Goal: Task Accomplishment & Management: Use online tool/utility

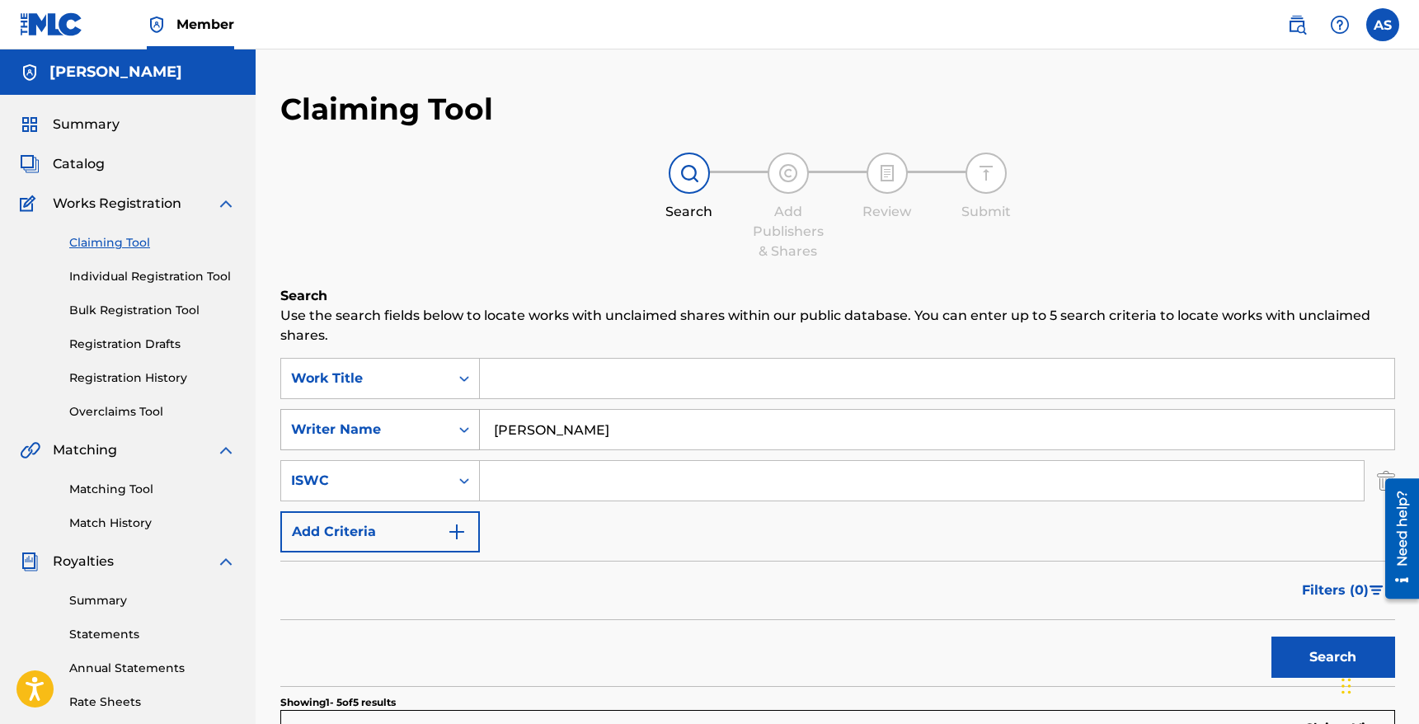
drag, startPoint x: 628, startPoint y: 430, endPoint x: 392, endPoint y: 419, distance: 236.9
click at [392, 419] on div "SearchWithCriteria67d20939-98bb-499e-aead-24e888a48ccf Writer Name [PERSON_NAME]" at bounding box center [837, 429] width 1115 height 41
drag, startPoint x: 613, startPoint y: 437, endPoint x: 416, endPoint y: 416, distance: 198.2
click at [416, 417] on div "SearchWithCriteria67d20939-98bb-499e-aead-24e888a48ccf Writer Name [PERSON_NAME]" at bounding box center [837, 429] width 1115 height 41
type input "J"
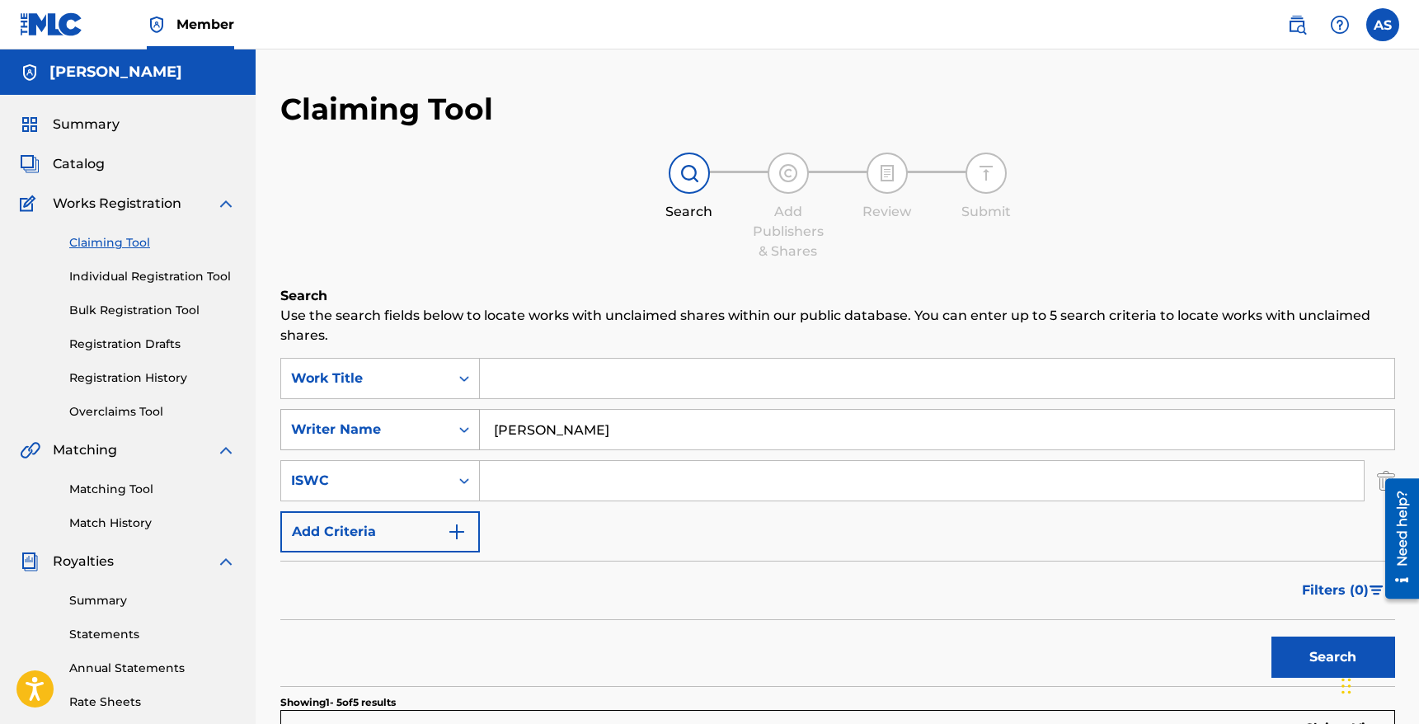
click at [1271, 637] on button "Search" at bounding box center [1333, 657] width 124 height 41
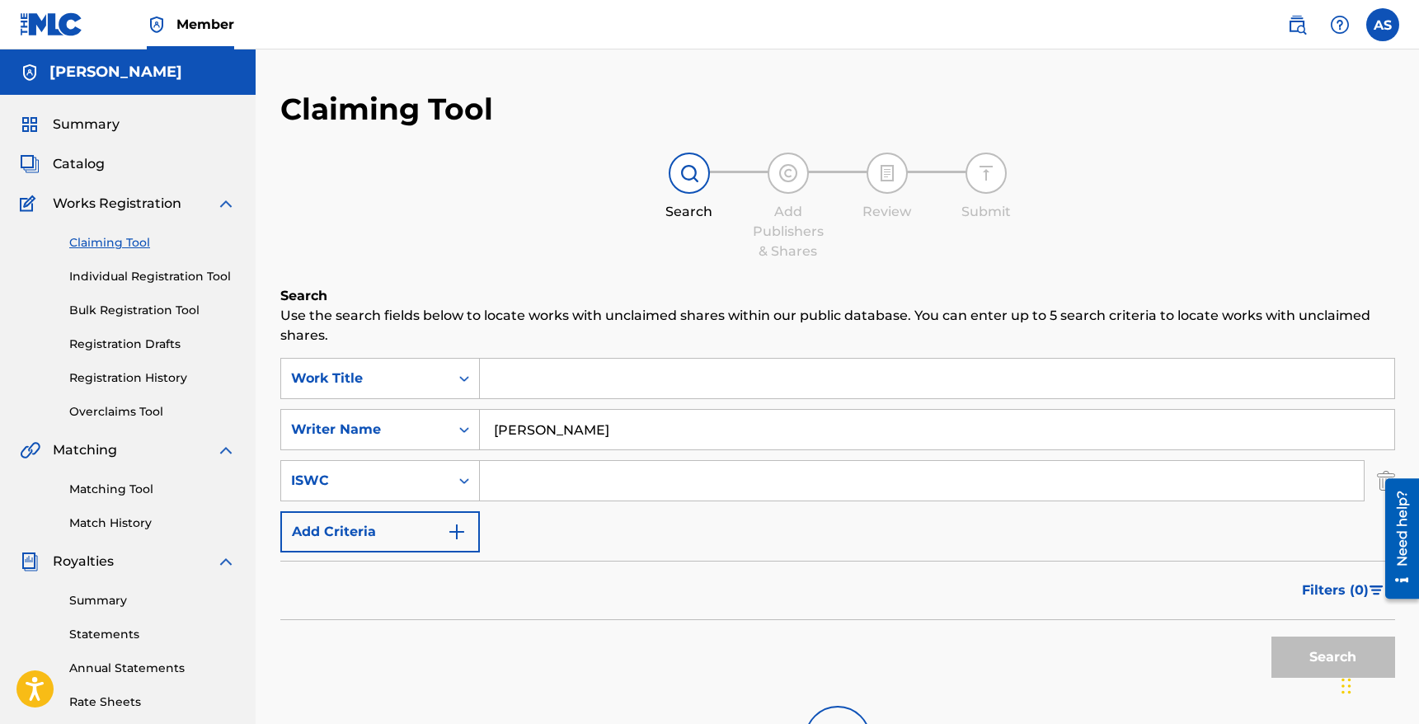
scroll to position [2, 0]
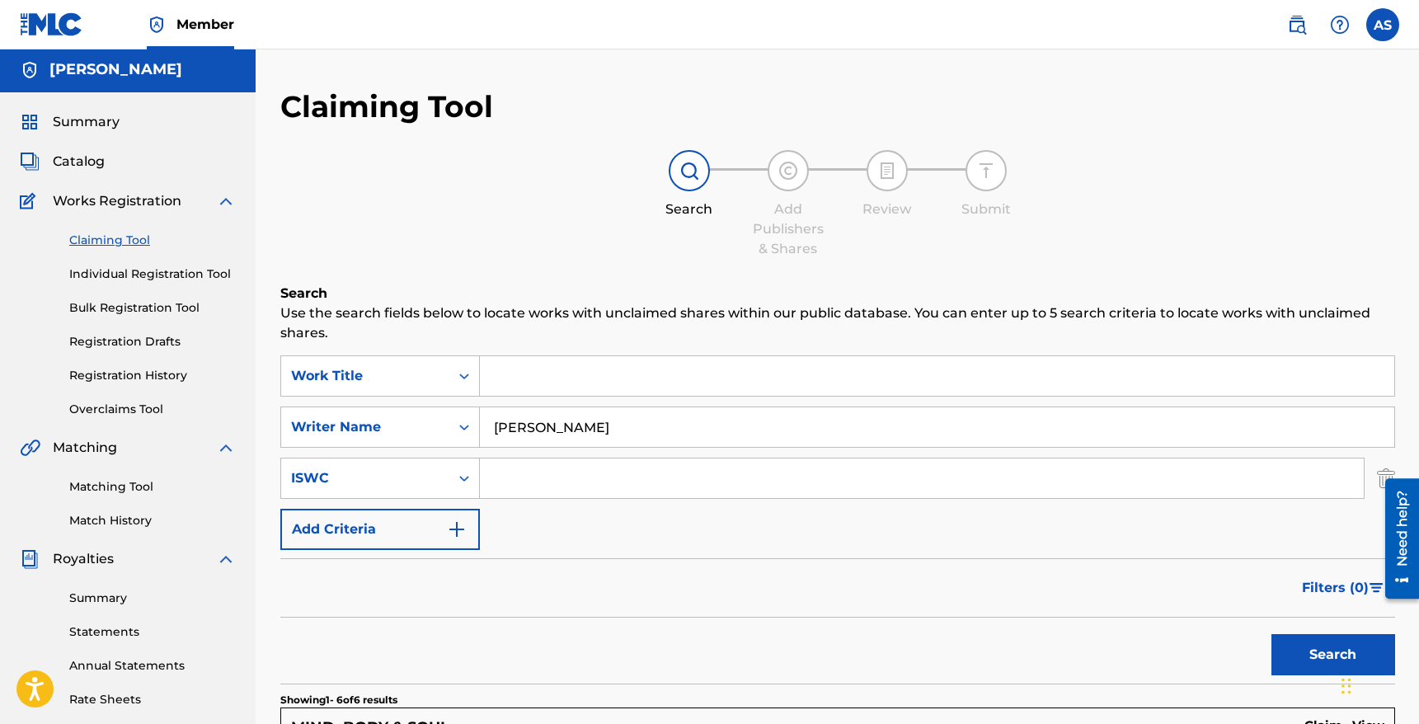
click at [509, 413] on input "[PERSON_NAME]" at bounding box center [937, 427] width 914 height 40
click at [509, 428] on input "[PERSON_NAME]" at bounding box center [937, 427] width 914 height 40
type input "[PERSON_NAME]"
click at [1271, 634] on button "Search" at bounding box center [1333, 654] width 124 height 41
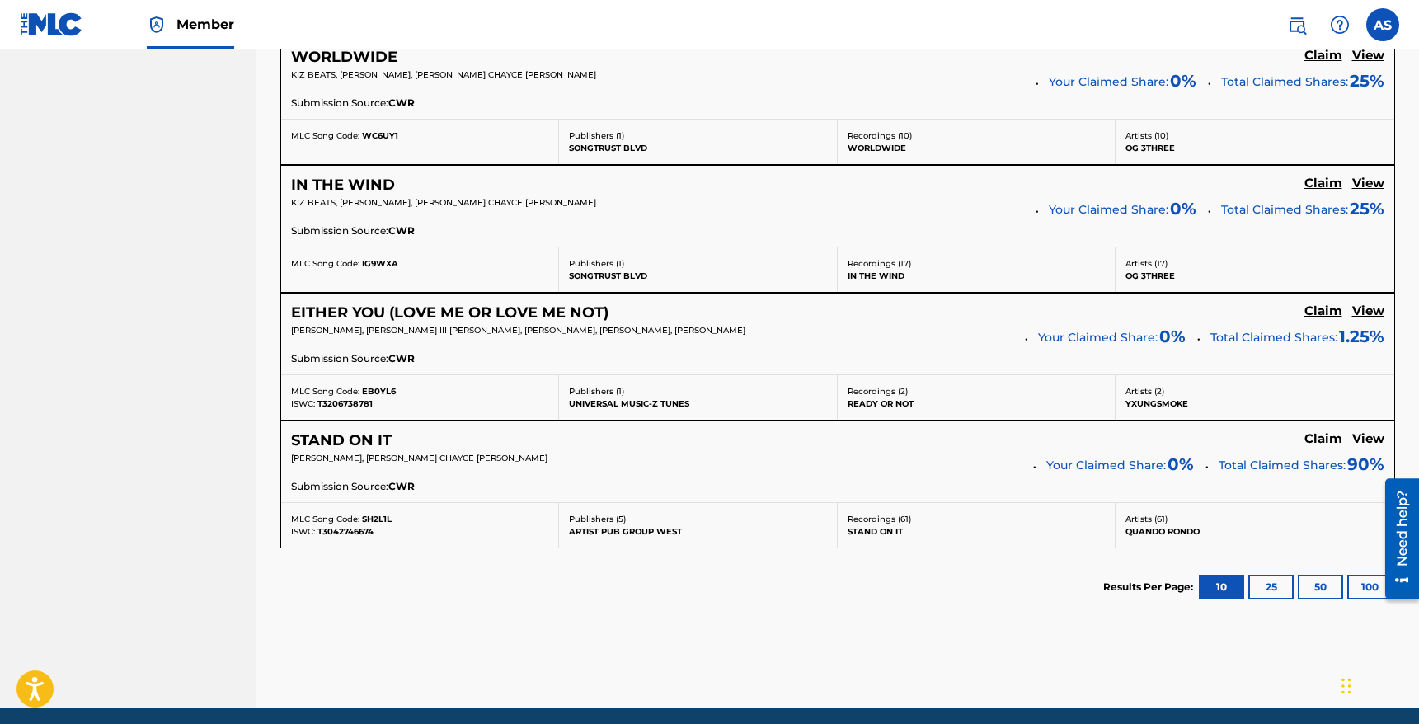
scroll to position [992, 0]
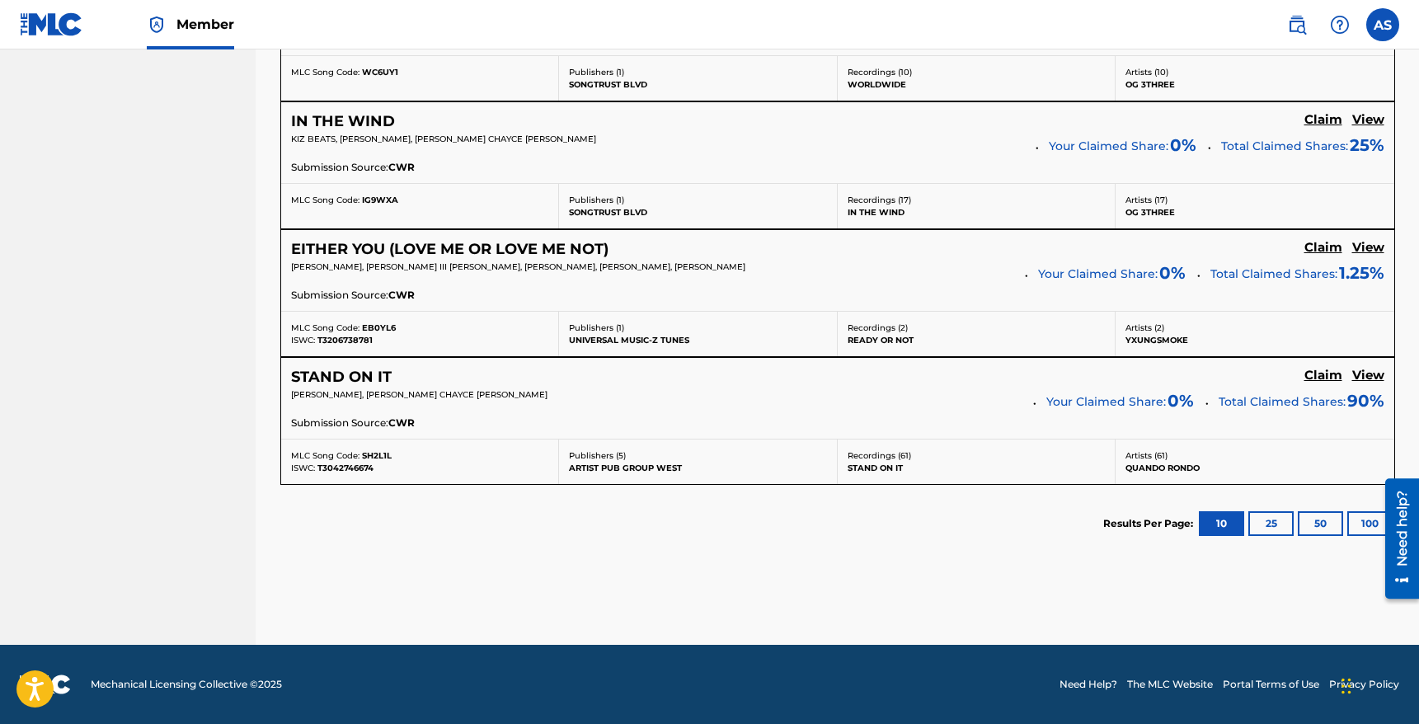
click at [1365, 515] on button "100" at bounding box center [1369, 523] width 45 height 25
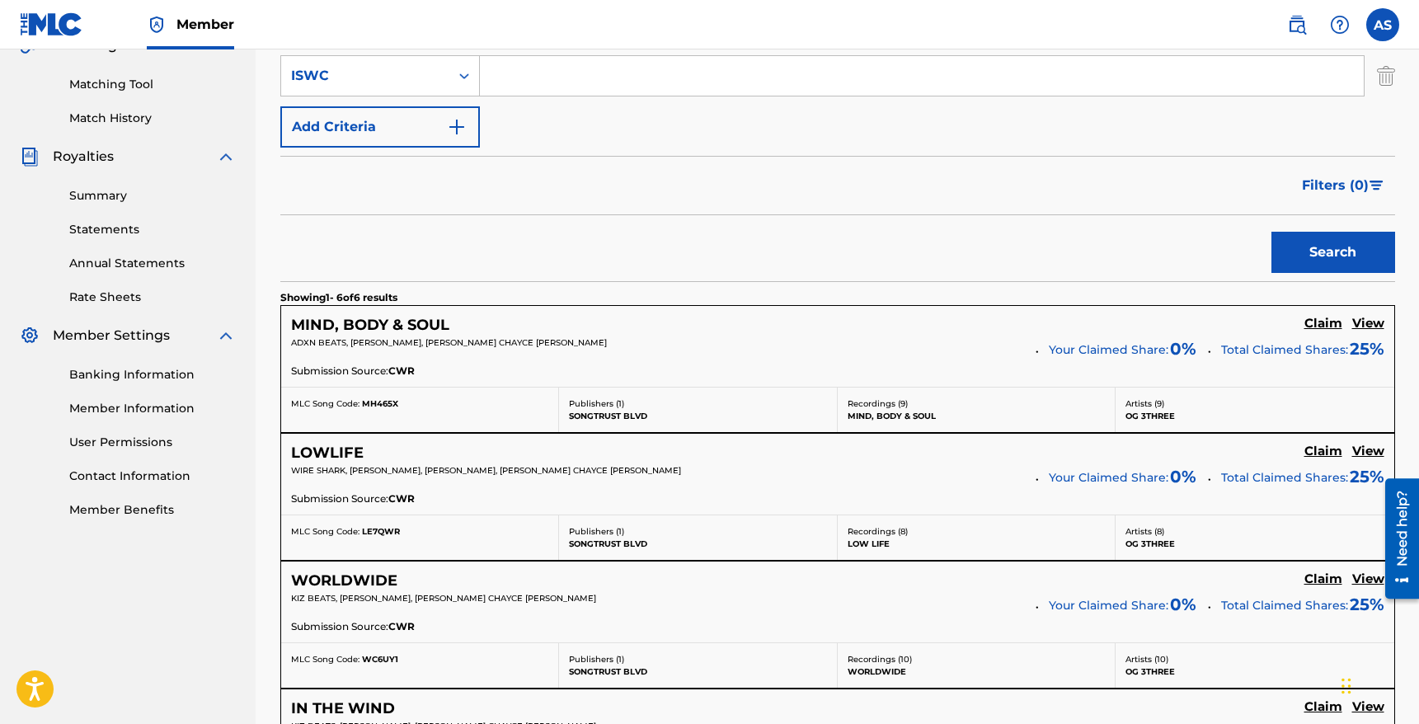
scroll to position [0, 0]
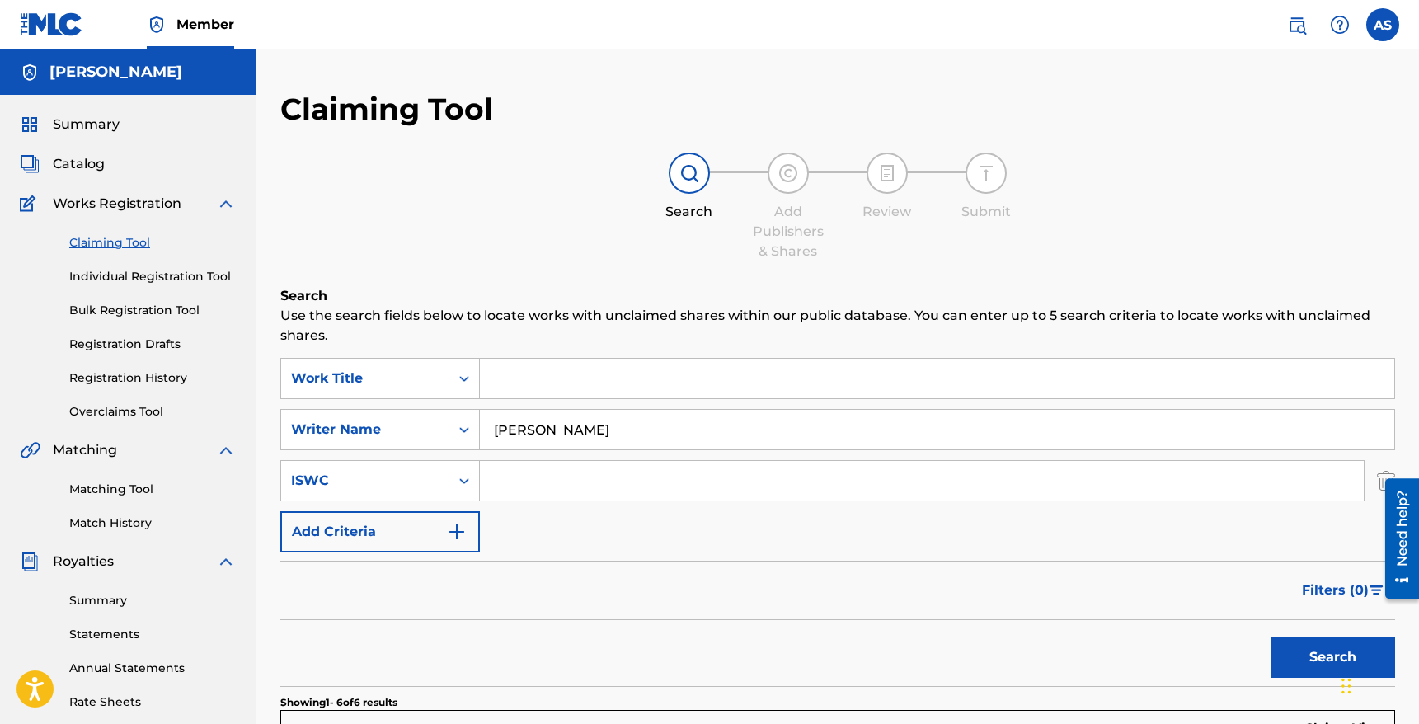
click at [109, 247] on link "Claiming Tool" at bounding box center [152, 242] width 167 height 17
click at [143, 278] on link "Individual Registration Tool" at bounding box center [152, 276] width 167 height 17
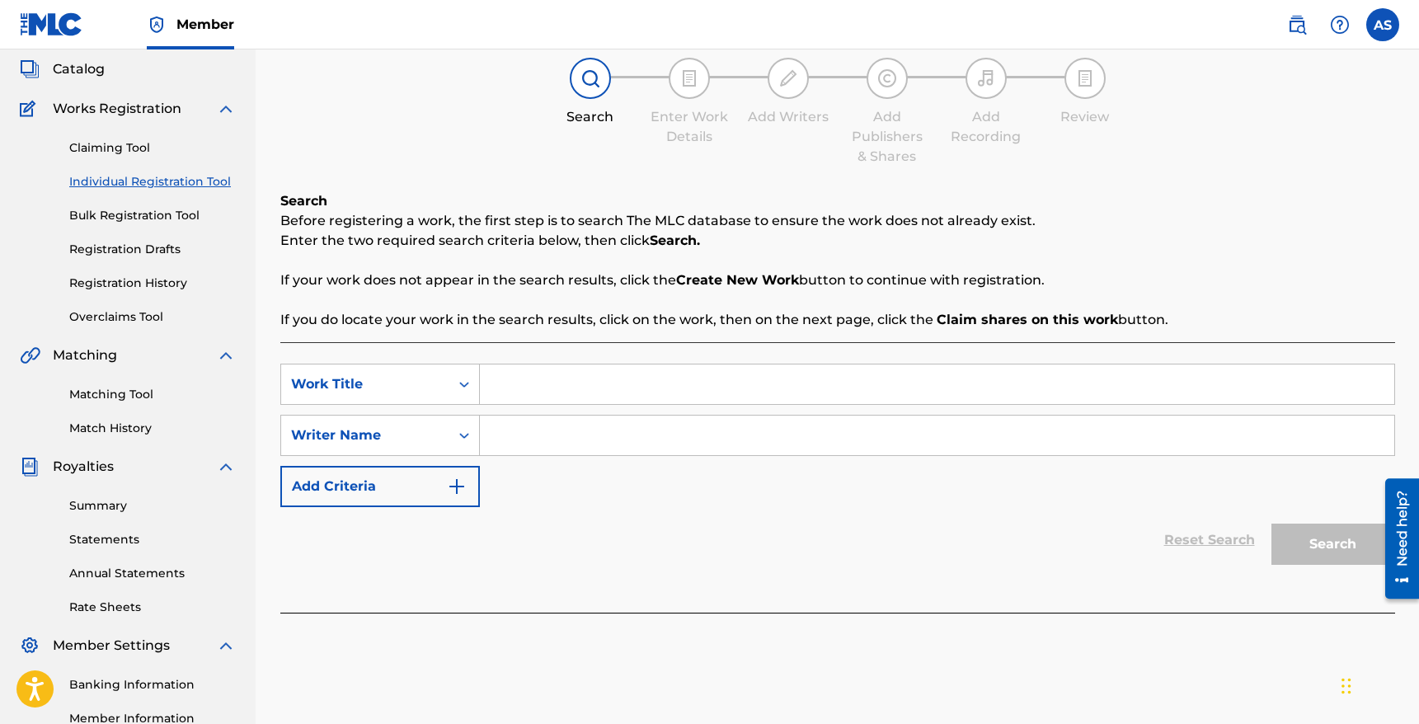
scroll to position [96, 0]
click at [544, 387] on input "Search Form" at bounding box center [937, 383] width 914 height 40
type input "money and power"
click at [420, 432] on div "Writer Name" at bounding box center [365, 434] width 148 height 20
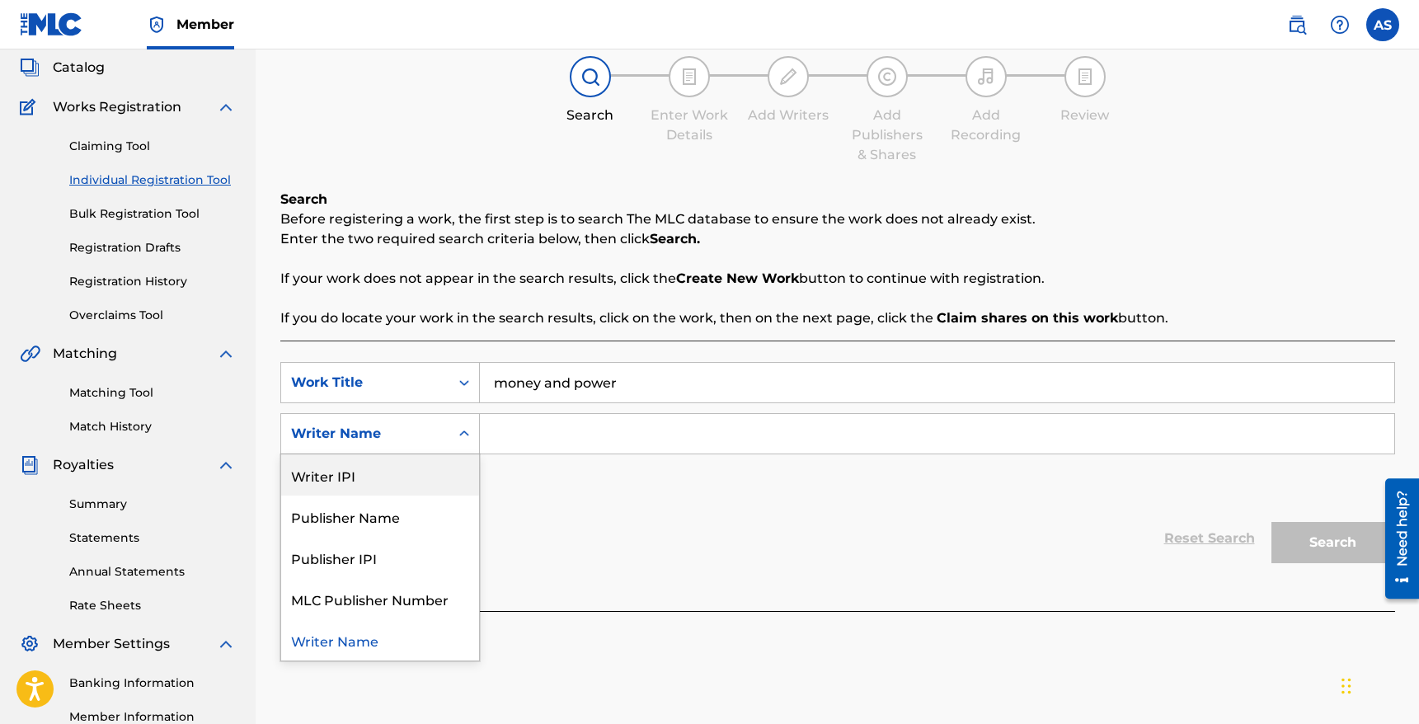
click at [572, 425] on input "Search Form" at bounding box center [937, 434] width 914 height 40
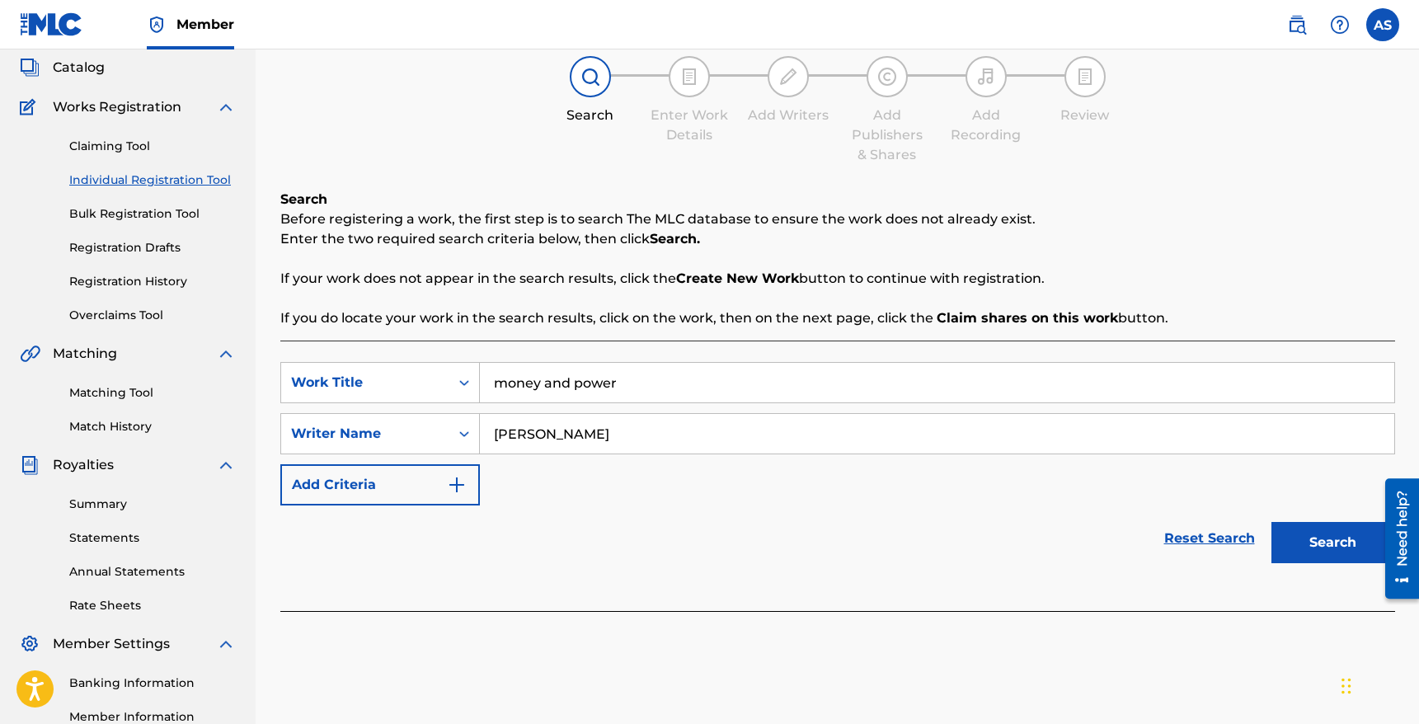
type input "[PERSON_NAME]"
click at [1271, 522] on button "Search" at bounding box center [1333, 542] width 124 height 41
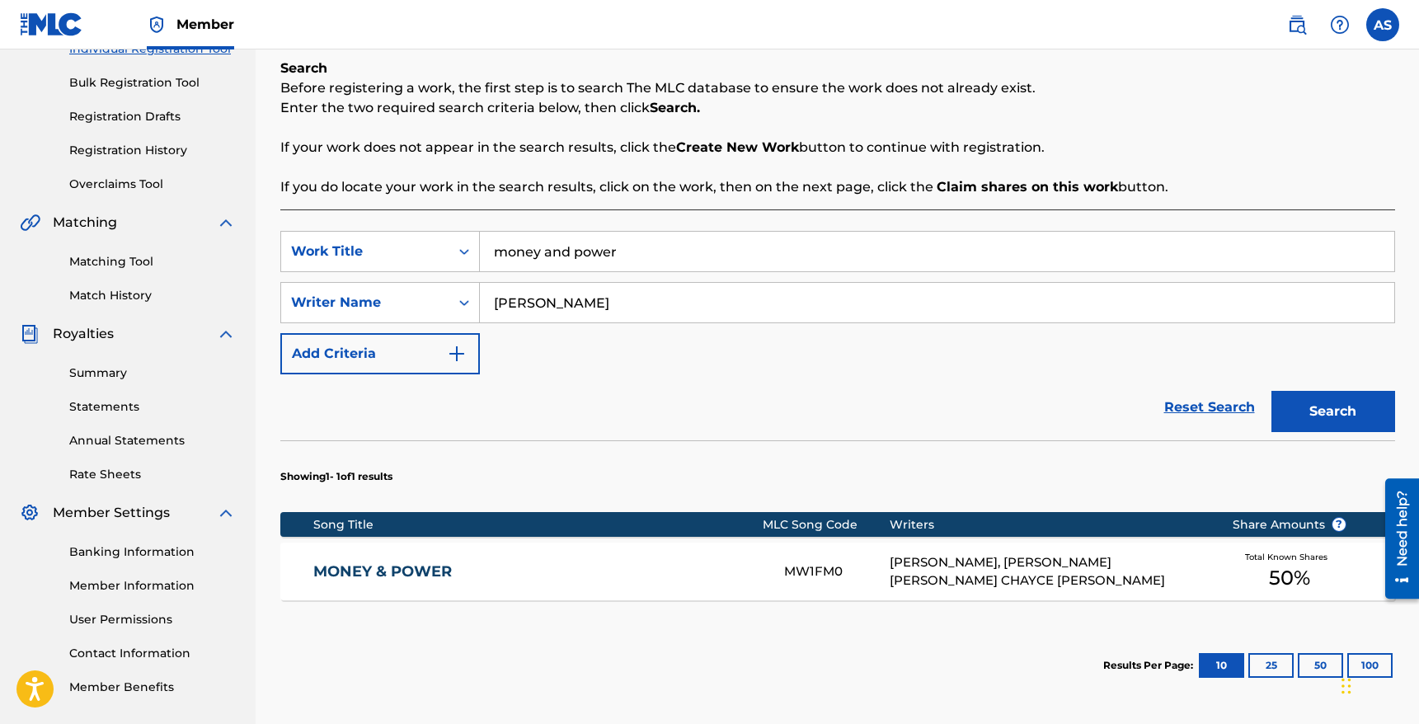
scroll to position [385, 0]
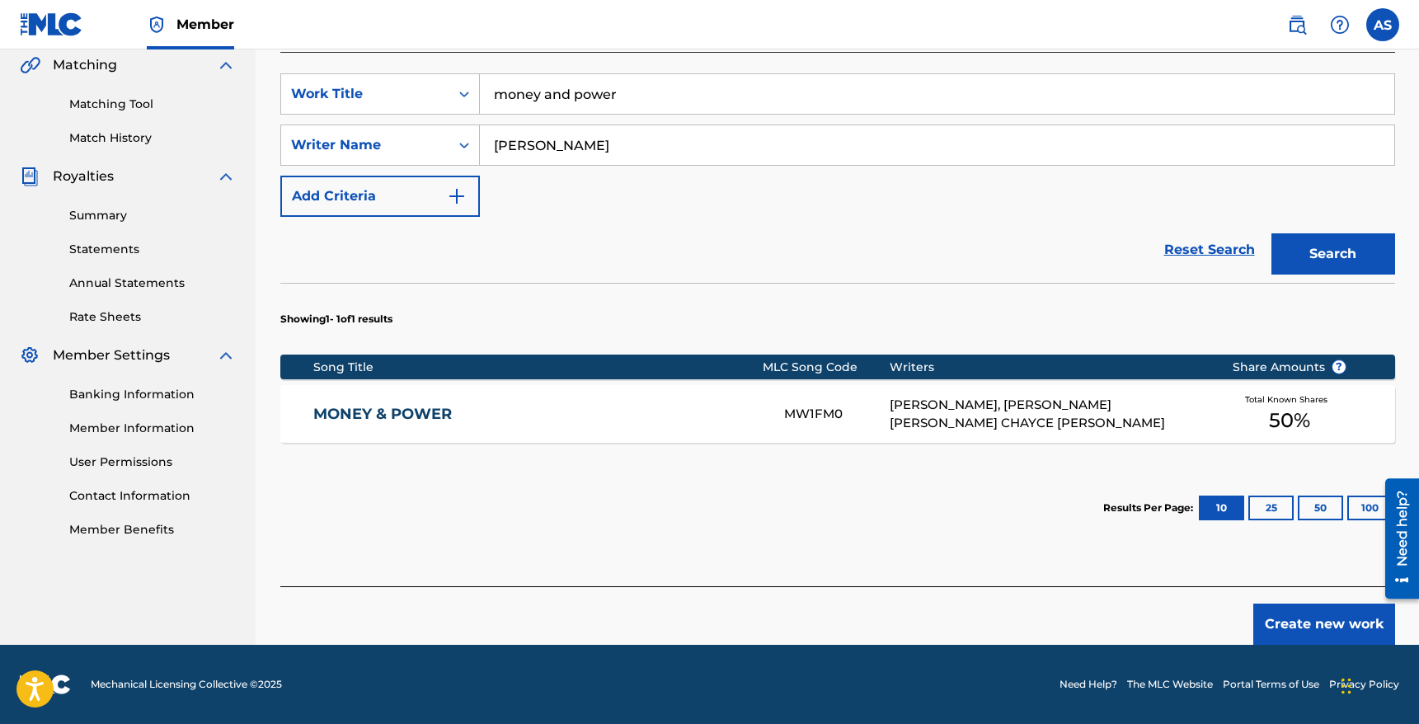
click at [1021, 425] on div "[PERSON_NAME], [PERSON_NAME] [PERSON_NAME] CHAYCE [PERSON_NAME]" at bounding box center [1048, 414] width 317 height 37
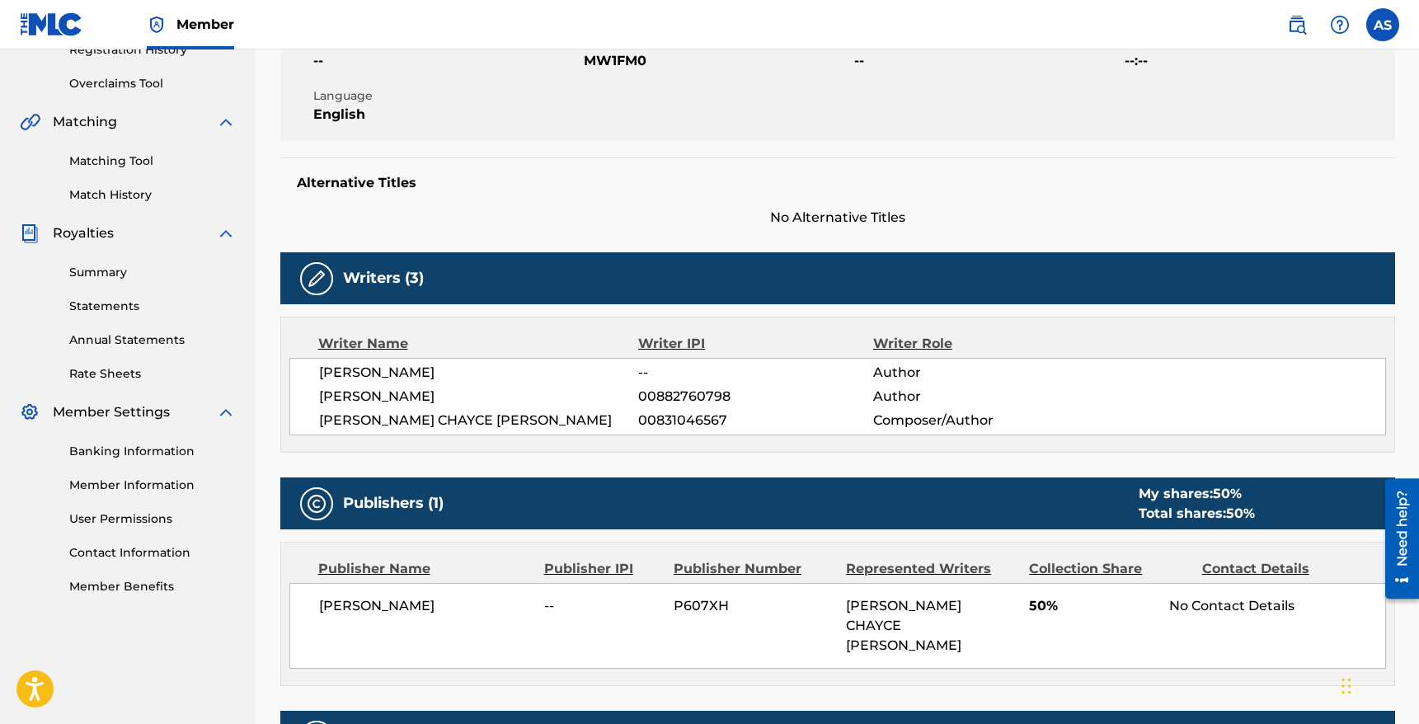
scroll to position [301, 0]
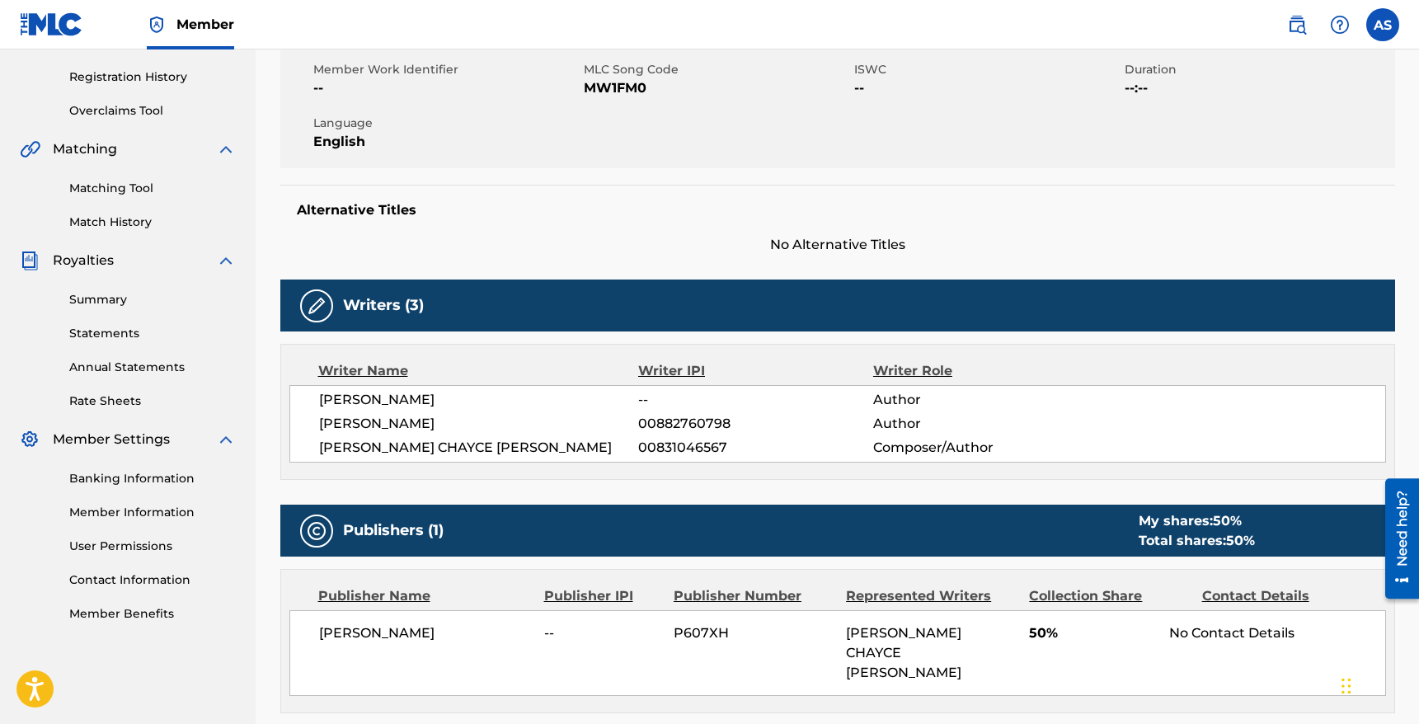
click at [145, 223] on link "Match History" at bounding box center [152, 222] width 167 height 17
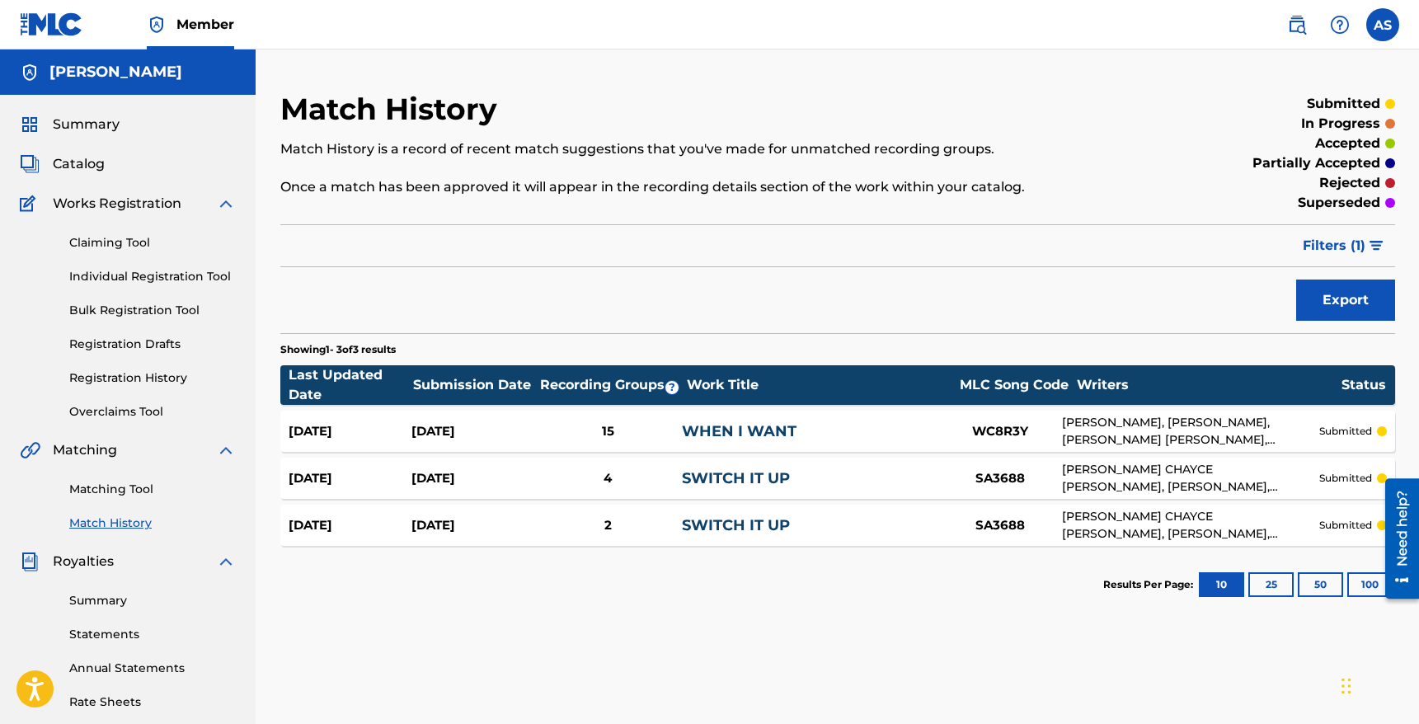
click at [116, 488] on link "Matching Tool" at bounding box center [152, 489] width 167 height 17
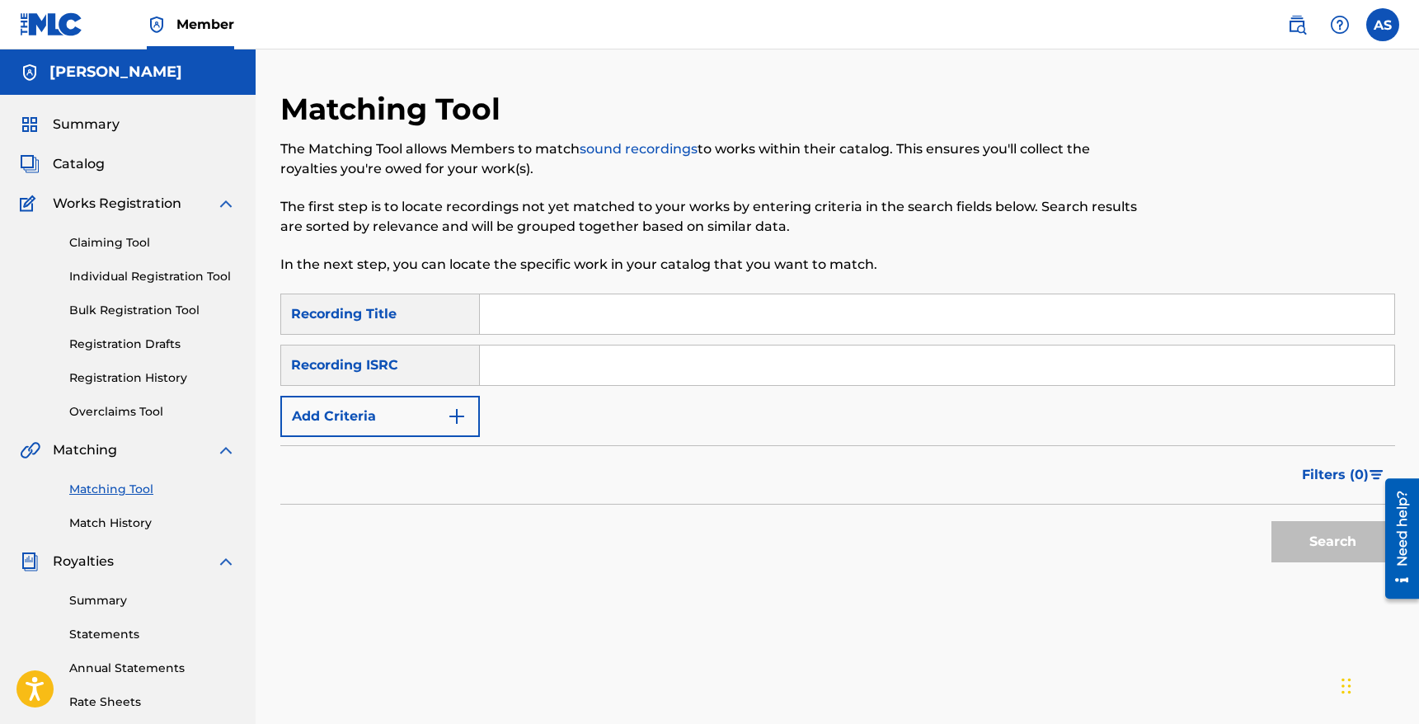
click at [533, 307] on input "Search Form" at bounding box center [937, 314] width 914 height 40
type input "money and power"
click at [1271, 521] on button "Search" at bounding box center [1333, 541] width 124 height 41
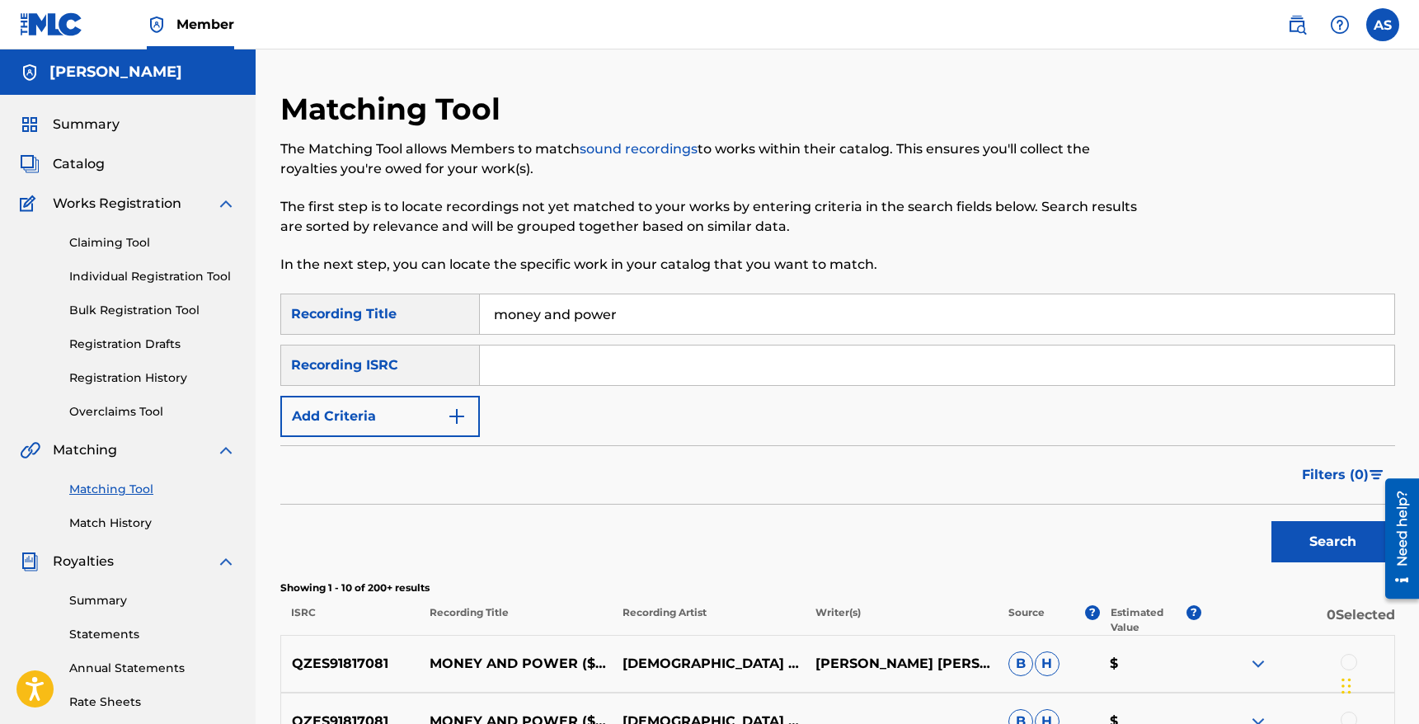
click at [416, 413] on button "Add Criteria" at bounding box center [380, 416] width 200 height 41
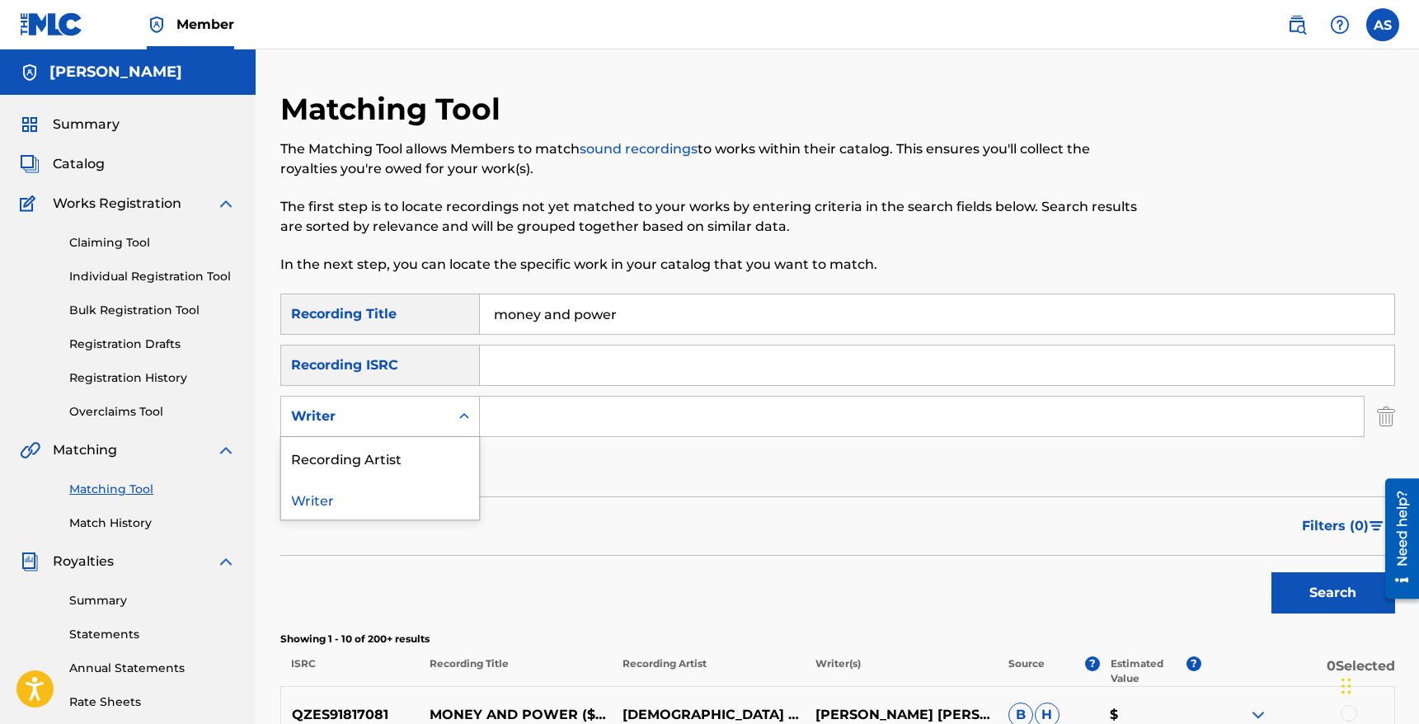
click at [373, 411] on div "Writer" at bounding box center [365, 416] width 148 height 20
click at [365, 452] on div "Recording Artist" at bounding box center [380, 457] width 198 height 41
click at [528, 423] on input "Search Form" at bounding box center [922, 417] width 884 height 40
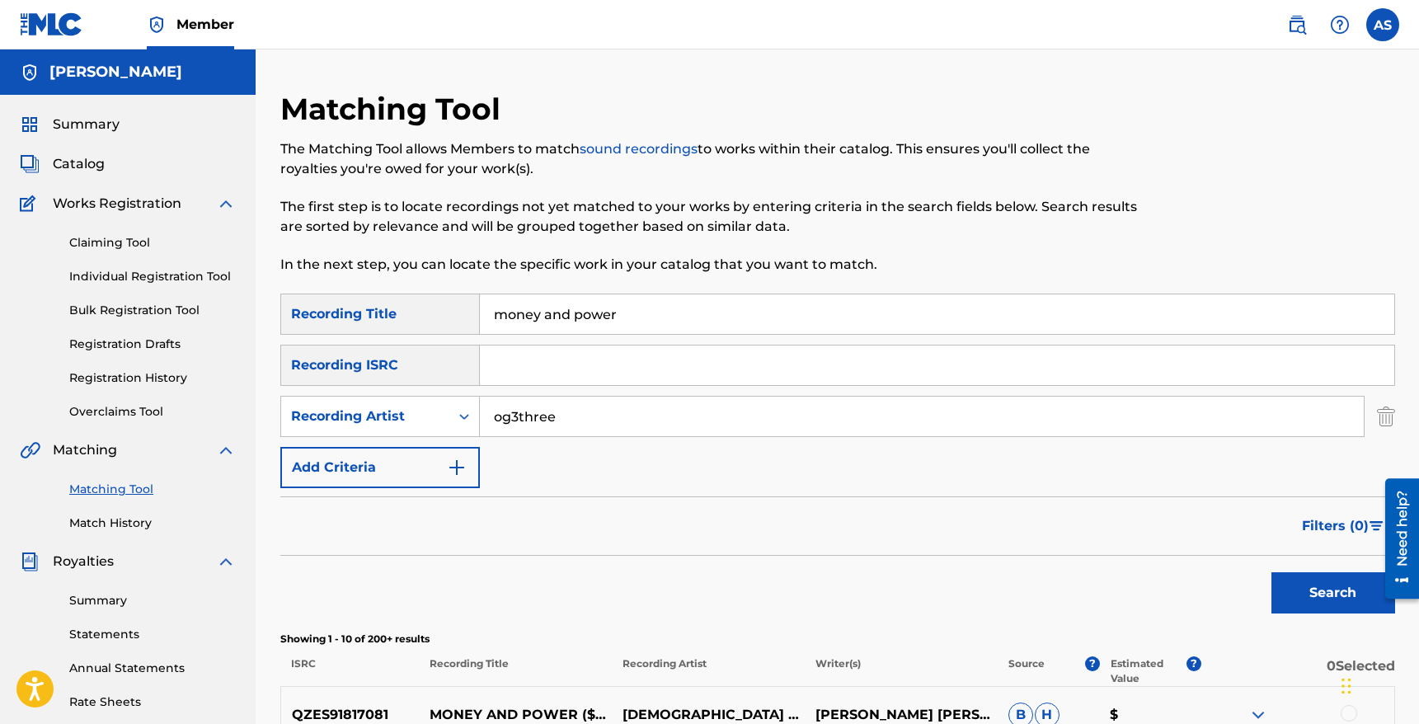
click at [1271, 572] on button "Search" at bounding box center [1333, 592] width 124 height 41
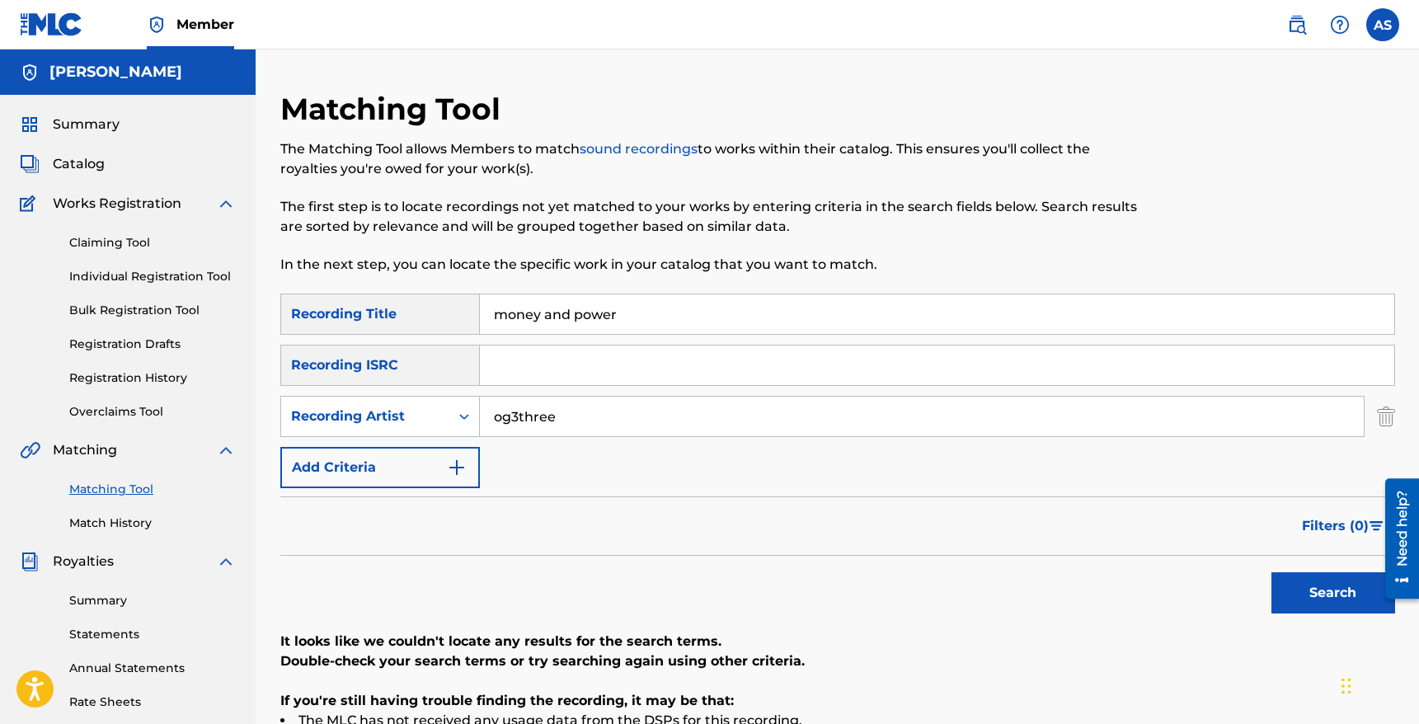
scroll to position [18, 0]
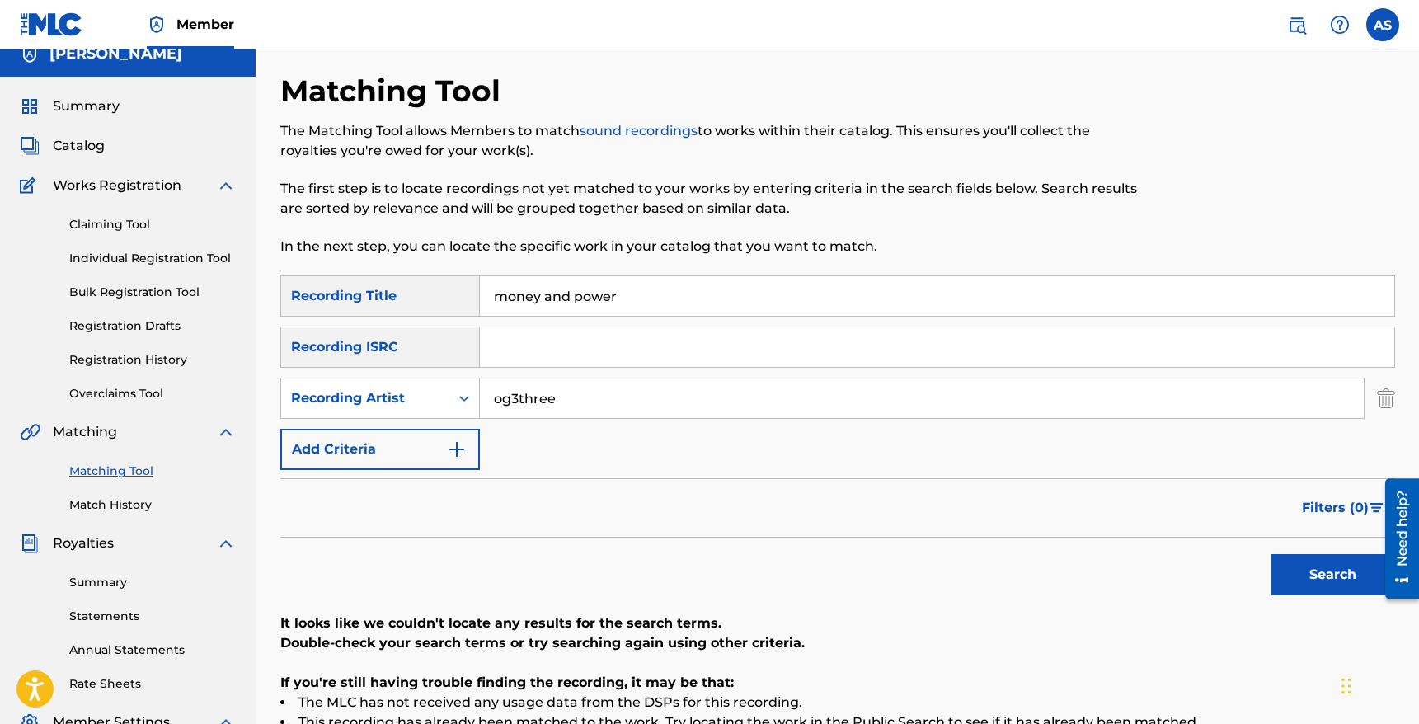
drag, startPoint x: 594, startPoint y: 400, endPoint x: 482, endPoint y: 406, distance: 111.5
click at [483, 406] on input "og3three" at bounding box center [922, 398] width 884 height 40
type input "o"
click at [567, 300] on input "money and power" at bounding box center [937, 296] width 914 height 40
type input "money & power"
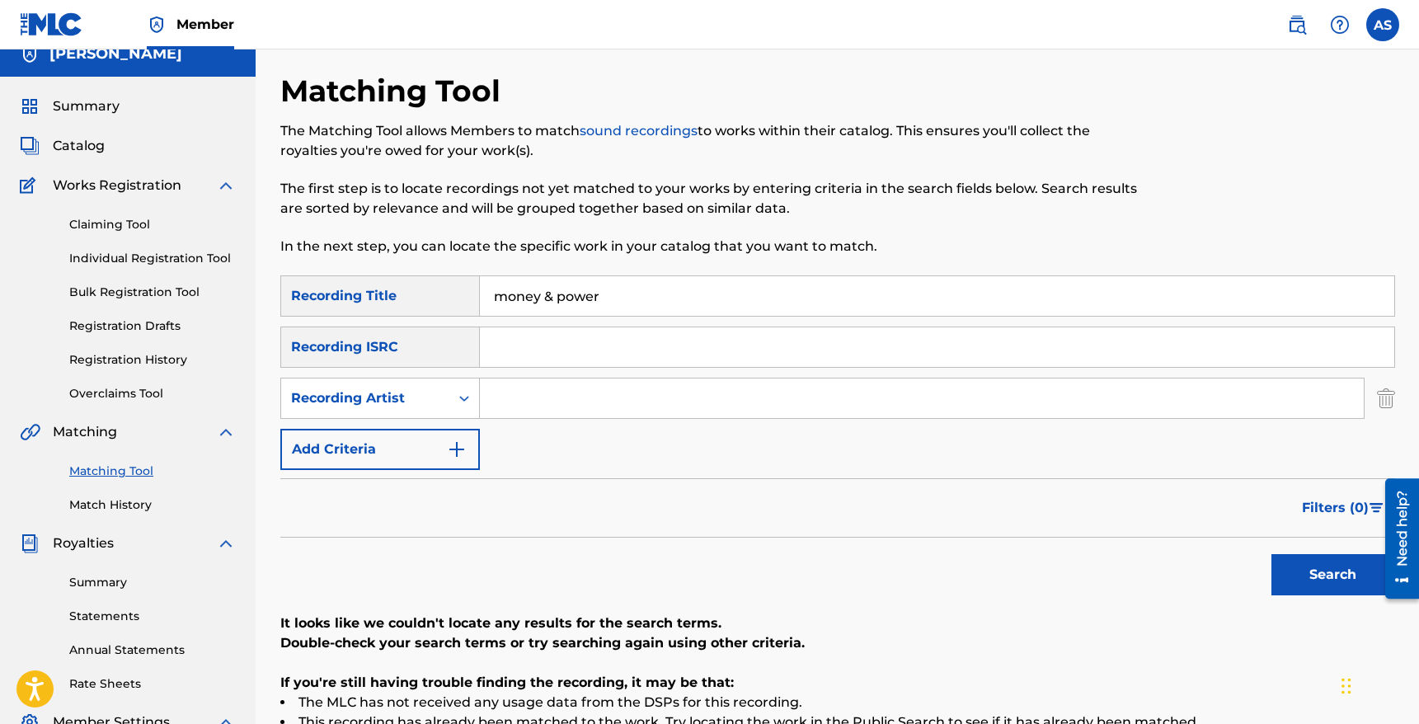
click at [1271, 554] on button "Search" at bounding box center [1333, 574] width 124 height 41
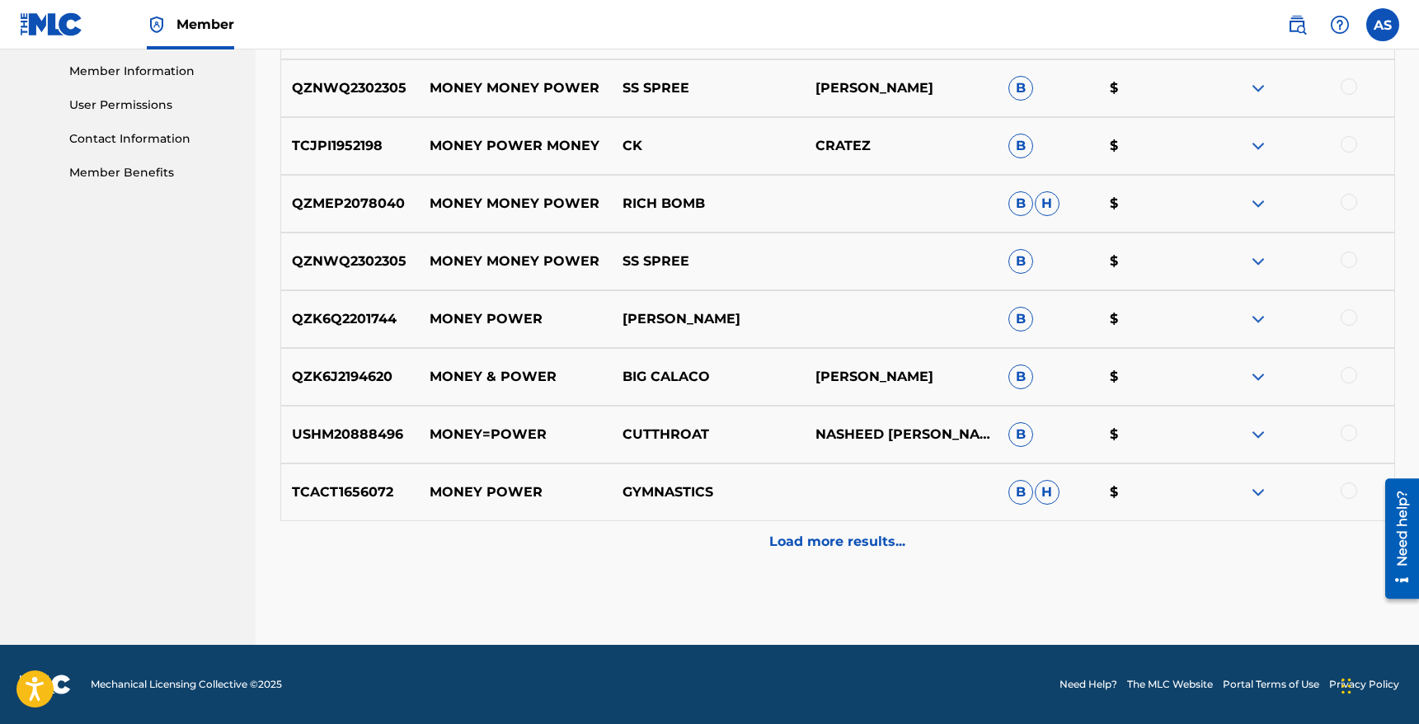
click at [801, 550] on p "Load more results..." at bounding box center [837, 542] width 136 height 20
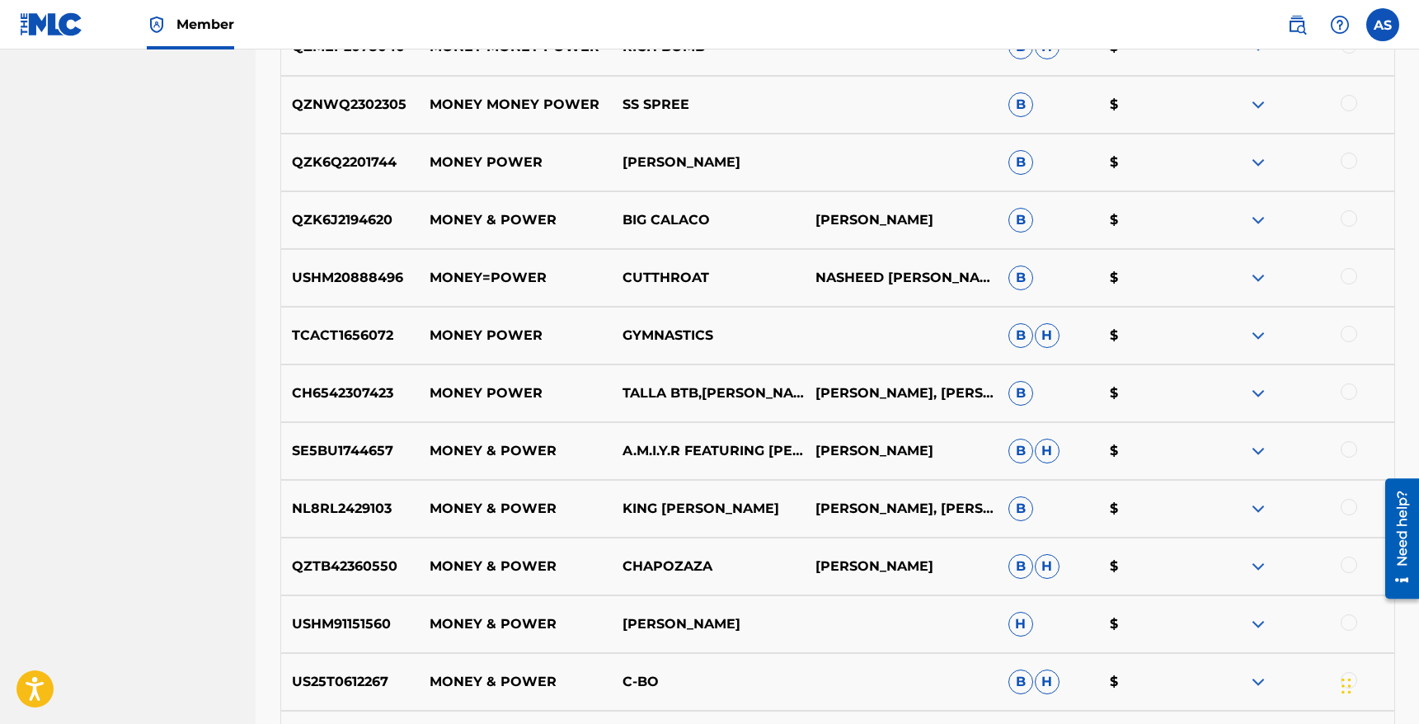
scroll to position [914, 0]
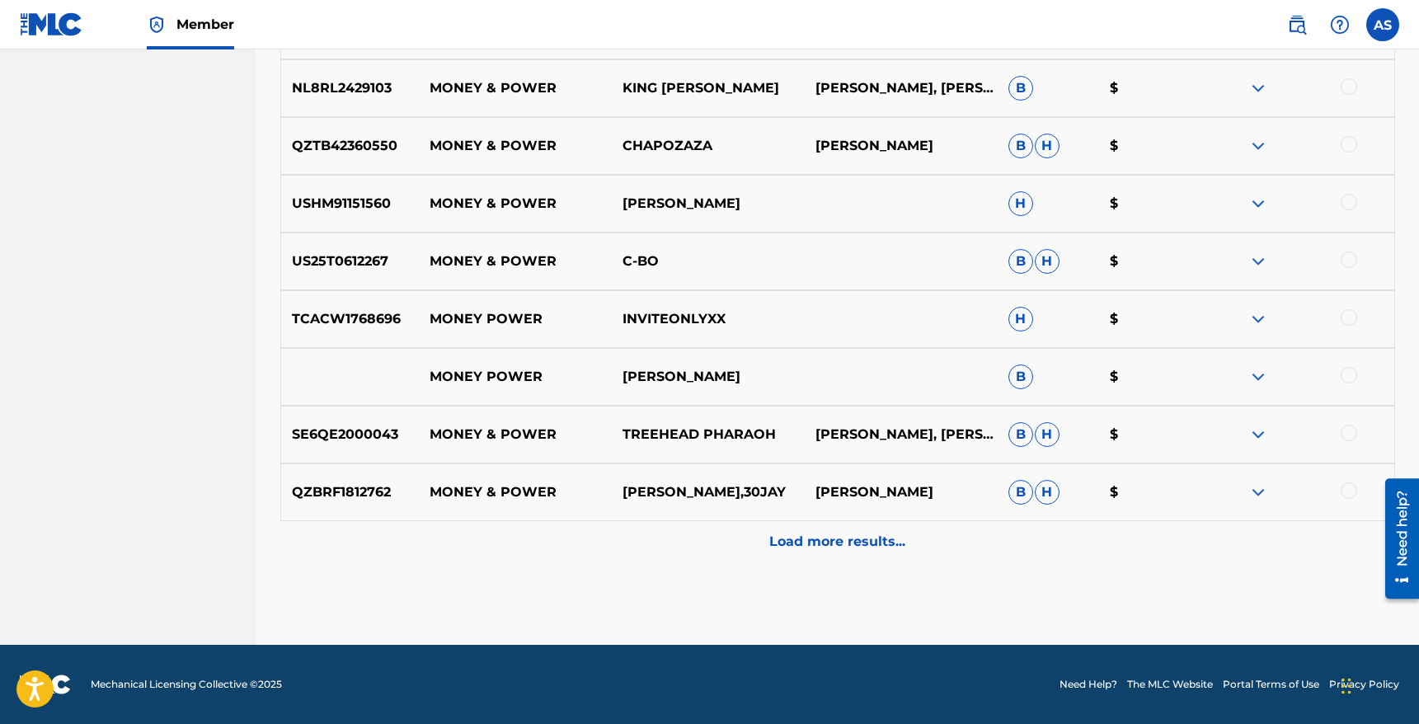
click at [810, 543] on p "Load more results..." at bounding box center [837, 542] width 136 height 20
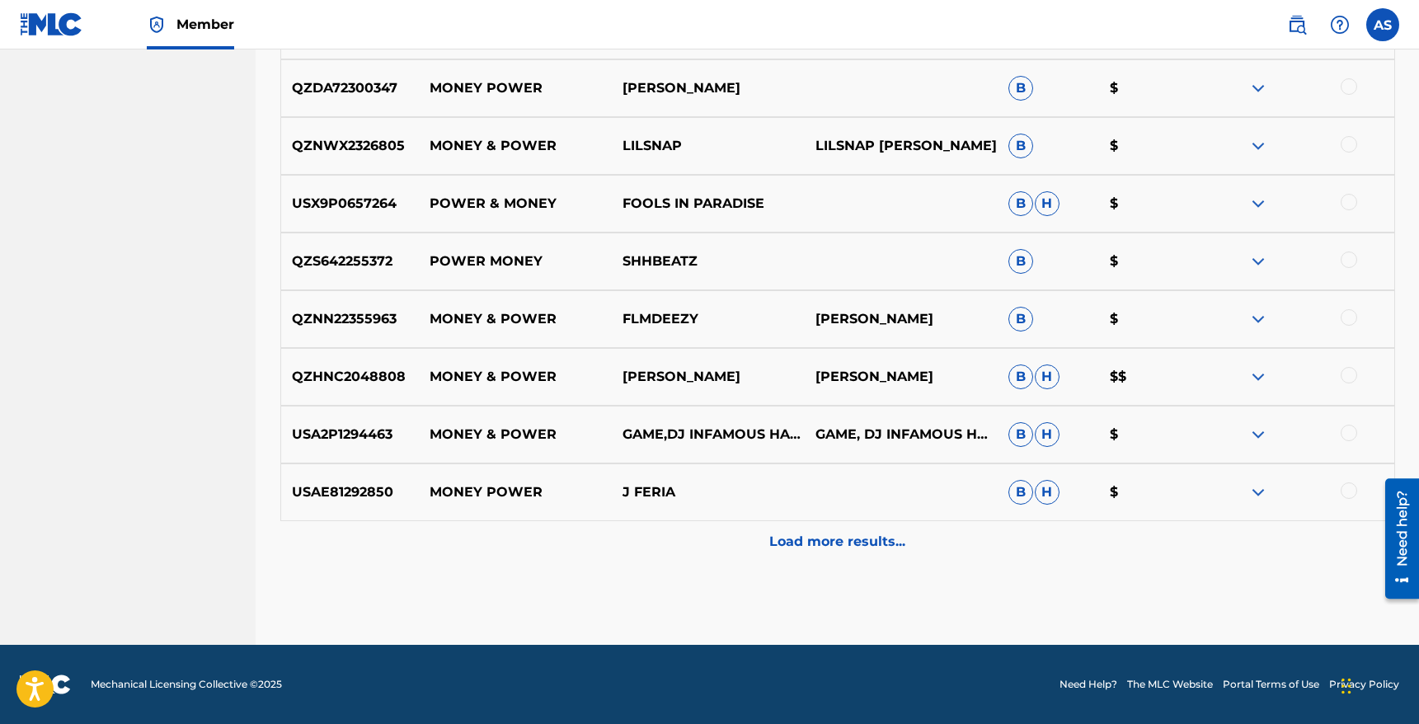
click at [810, 543] on p "Load more results..." at bounding box center [837, 542] width 136 height 20
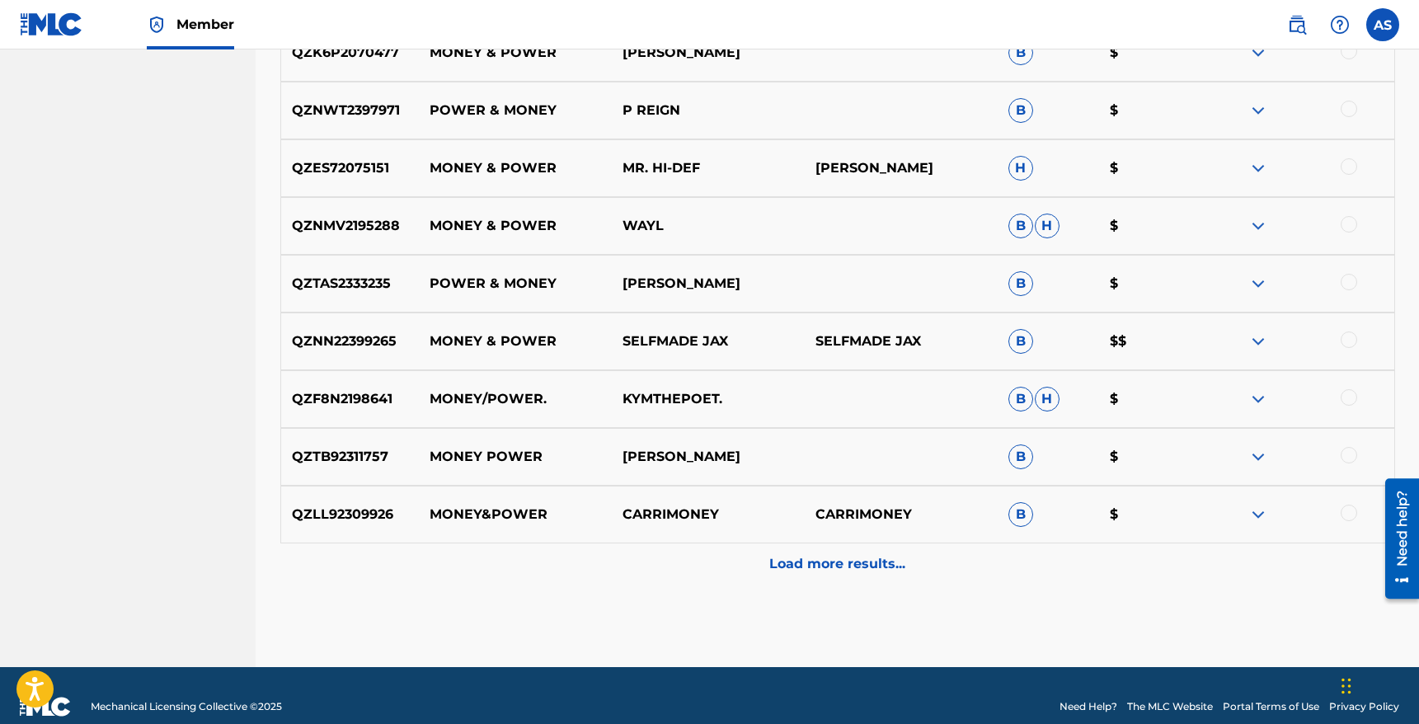
scroll to position [2449, 0]
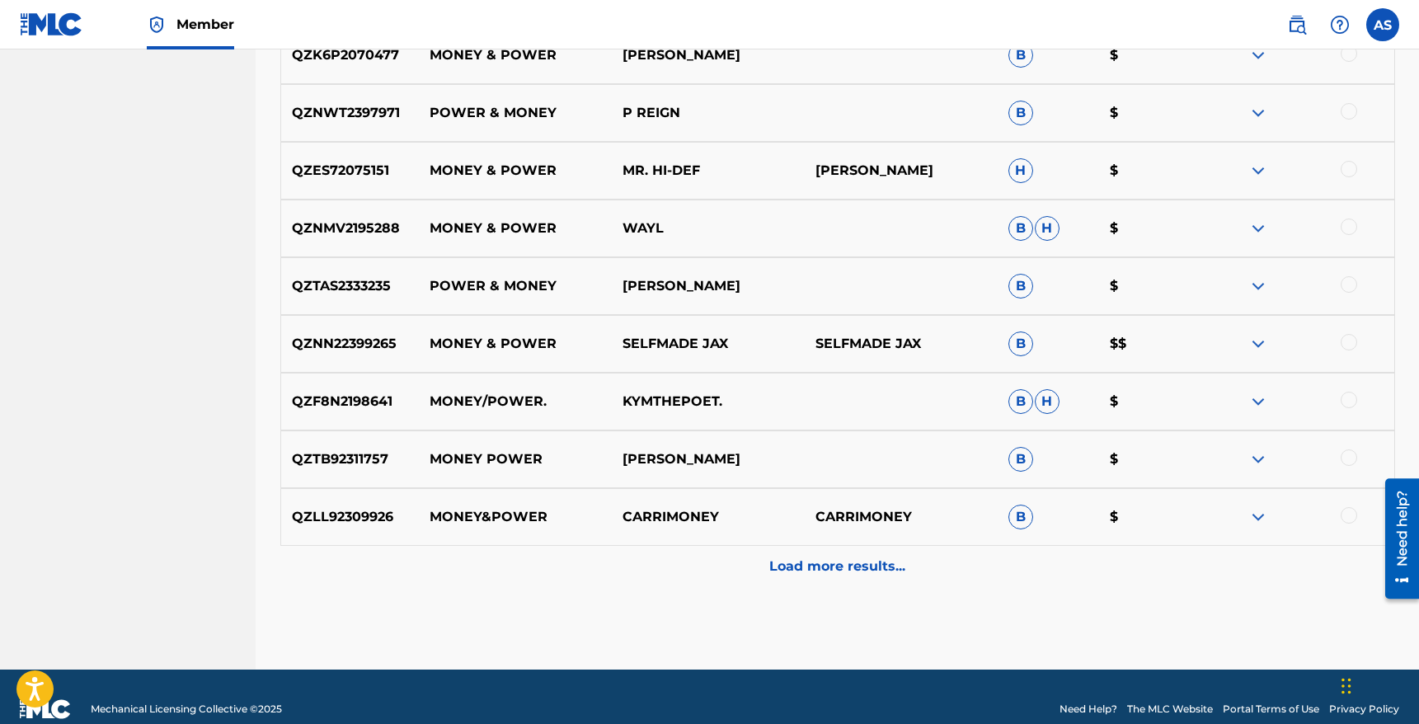
click at [804, 540] on div "QZLL92309926 MONEY&POWER CARRIMONEY CARRIMONEY B $" at bounding box center [837, 517] width 1115 height 58
click at [800, 561] on p "Load more results..." at bounding box center [837, 567] width 136 height 20
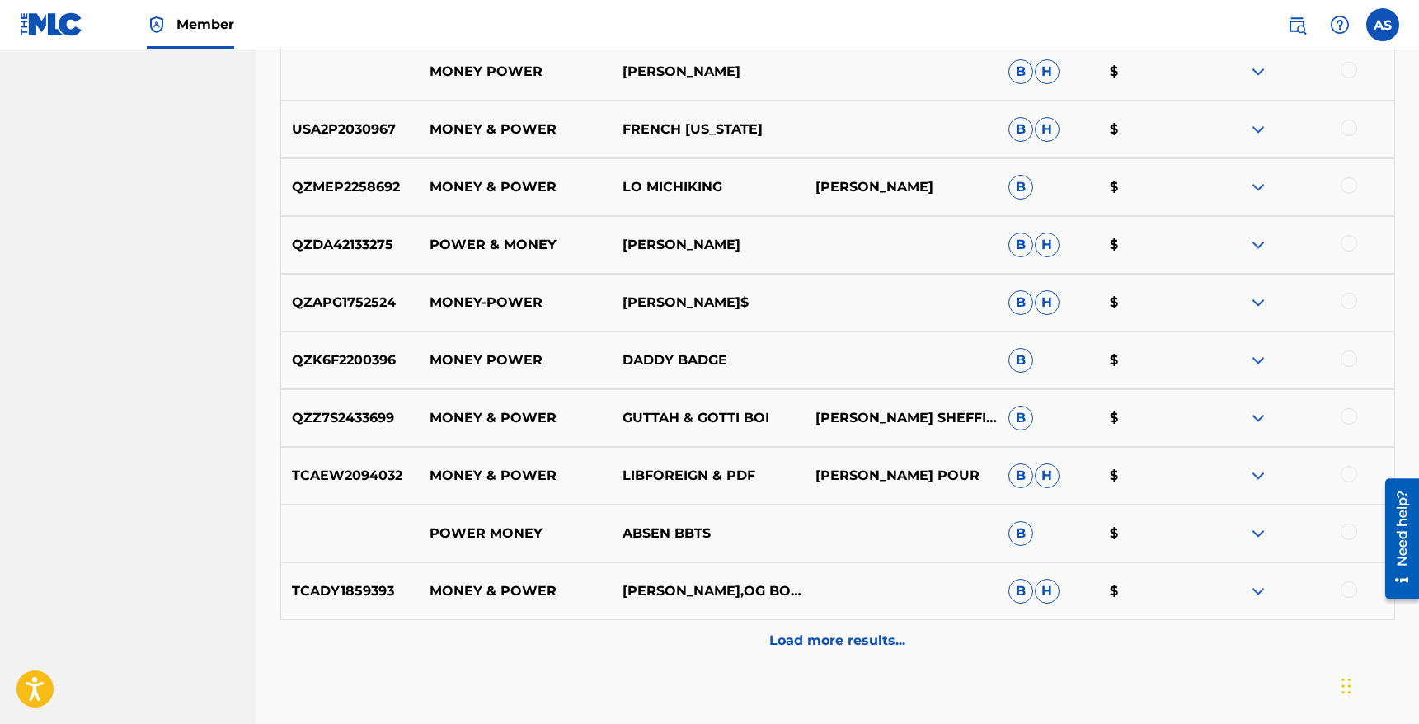
scroll to position [3051, 0]
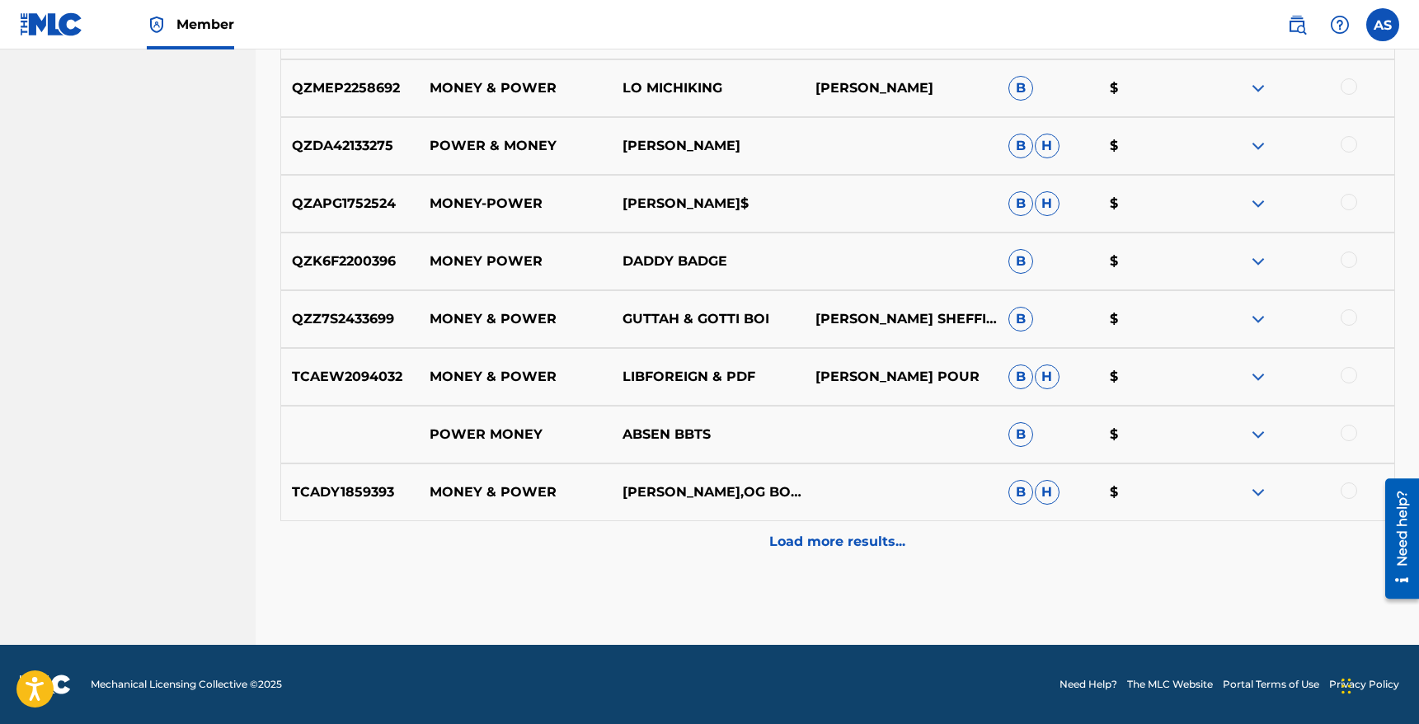
click at [793, 543] on p "Load more results..." at bounding box center [837, 542] width 136 height 20
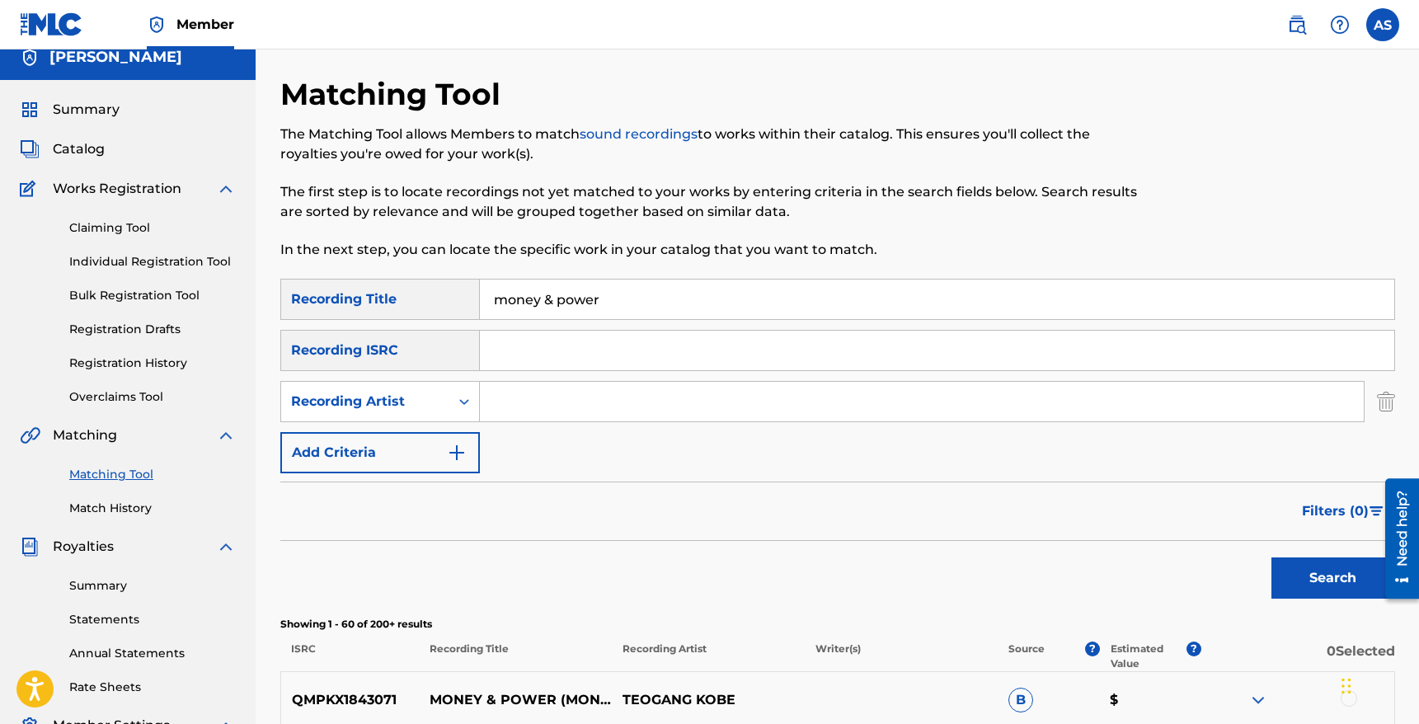
scroll to position [0, 0]
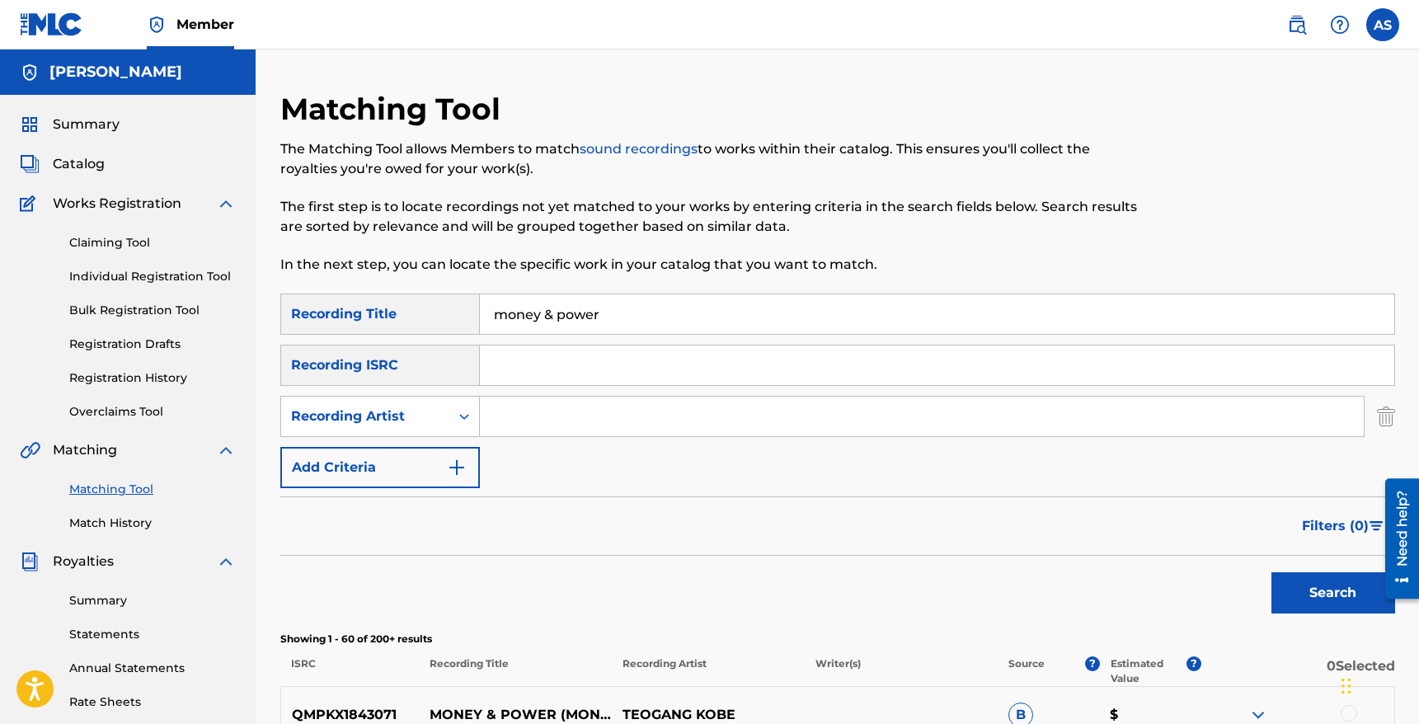
drag, startPoint x: 628, startPoint y: 317, endPoint x: 425, endPoint y: 308, distance: 203.1
click at [425, 308] on div "SearchWithCriteria2c0e8837-3d6c-431e-8fa4-525780348f19 Recording Title money & …" at bounding box center [837, 314] width 1115 height 41
click at [517, 429] on input "Search Form" at bounding box center [922, 417] width 884 height 40
click at [1271, 572] on button "Search" at bounding box center [1333, 592] width 124 height 41
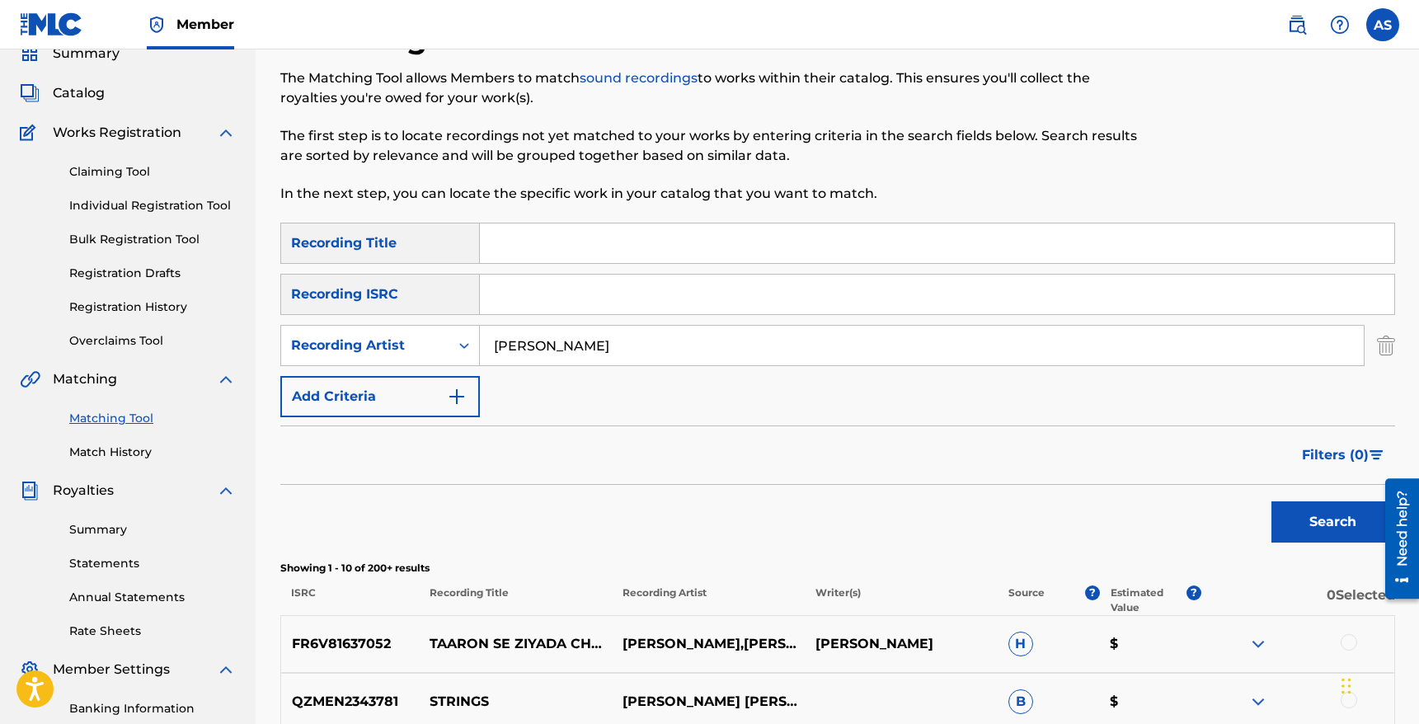
scroll to position [26, 0]
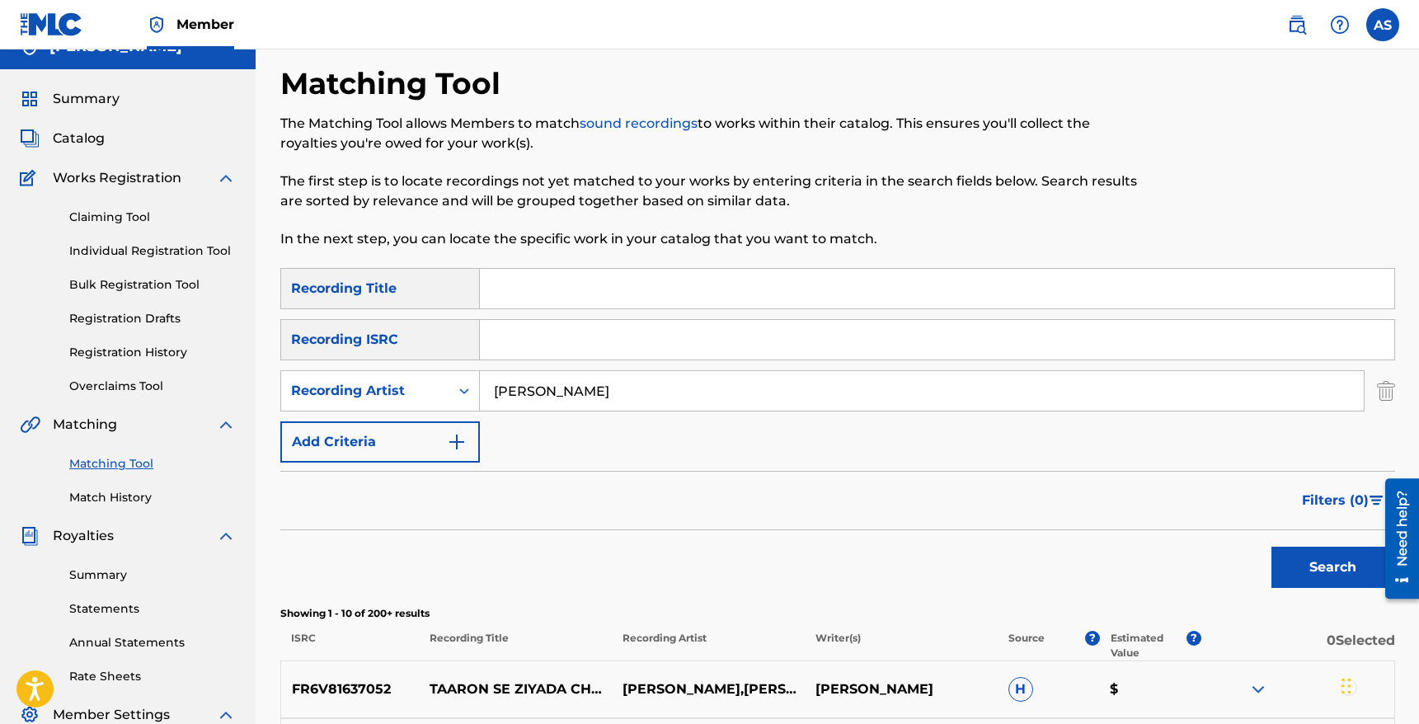
click at [538, 394] on input "[PERSON_NAME]" at bounding box center [922, 391] width 884 height 40
type input "monaleo"
click at [1271, 547] on button "Search" at bounding box center [1333, 567] width 124 height 41
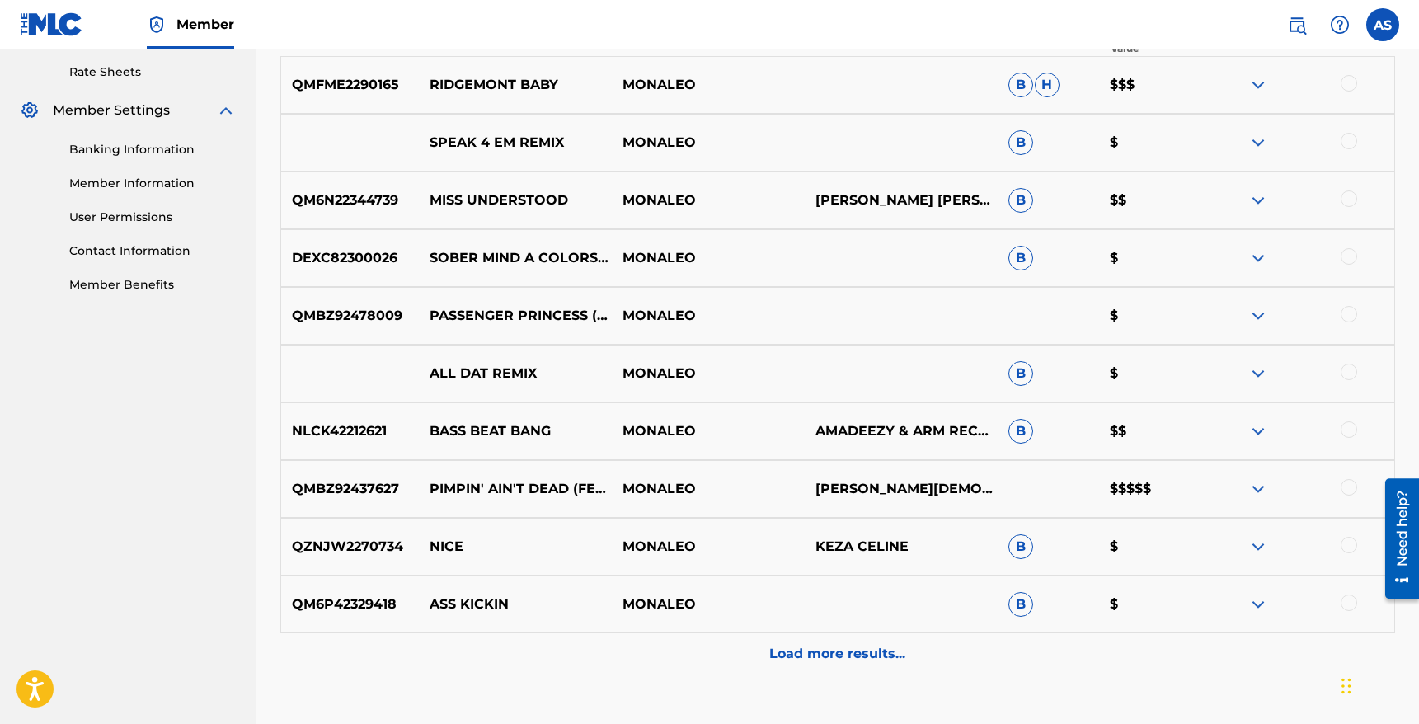
scroll to position [633, 0]
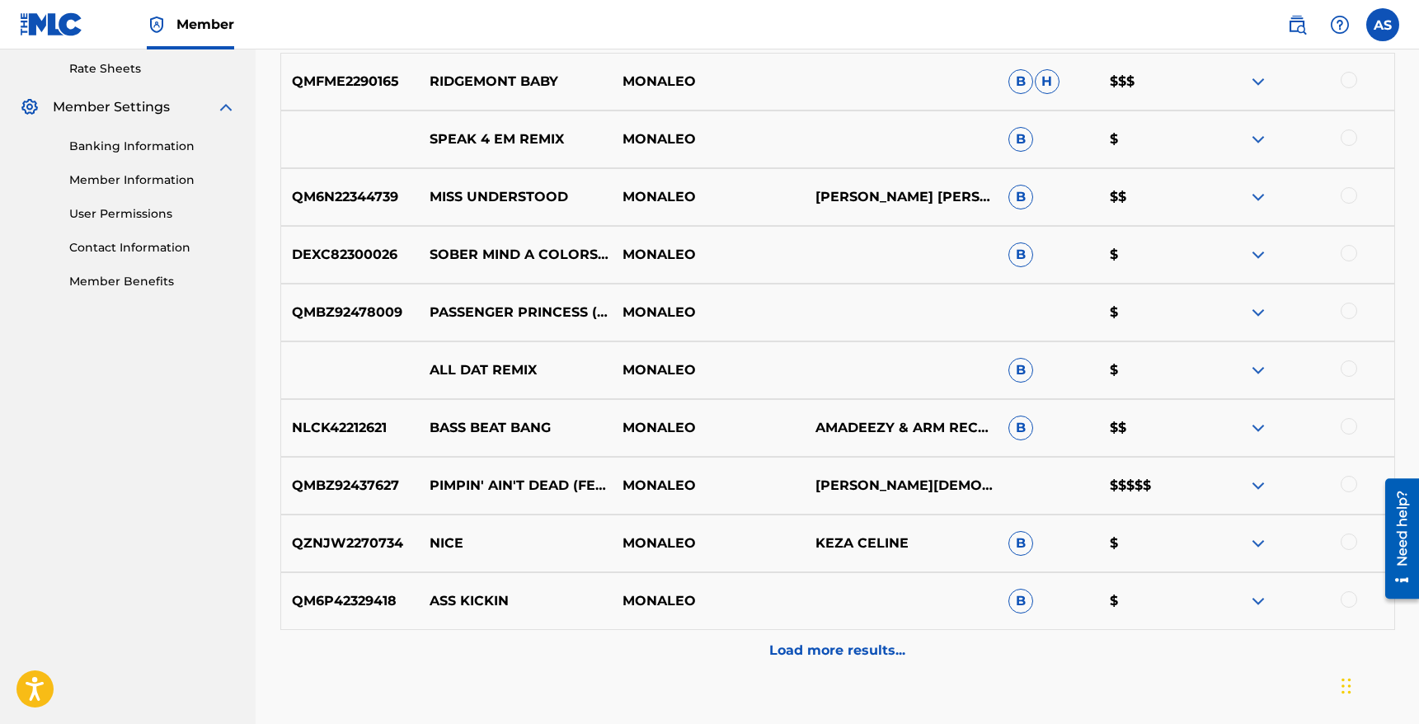
click at [1257, 489] on img at bounding box center [1258, 486] width 20 height 20
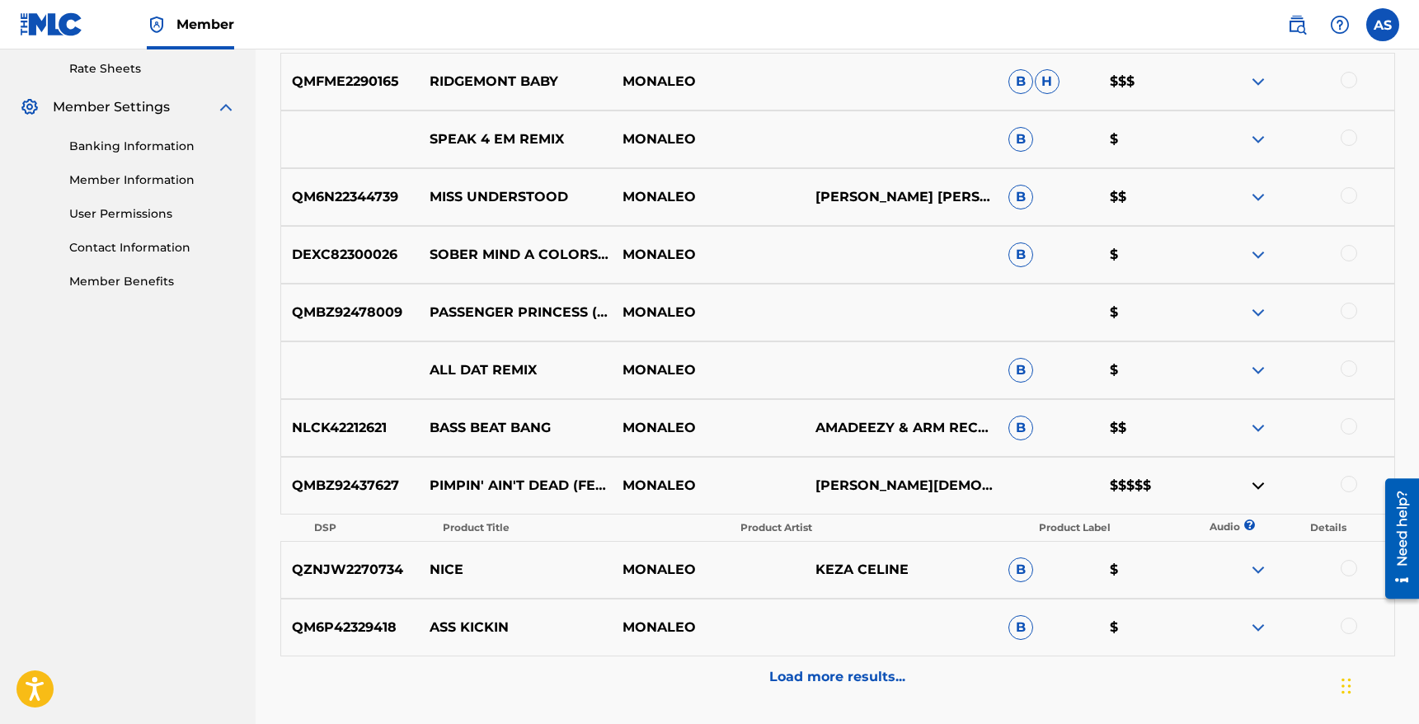
click at [1257, 489] on img at bounding box center [1258, 486] width 20 height 20
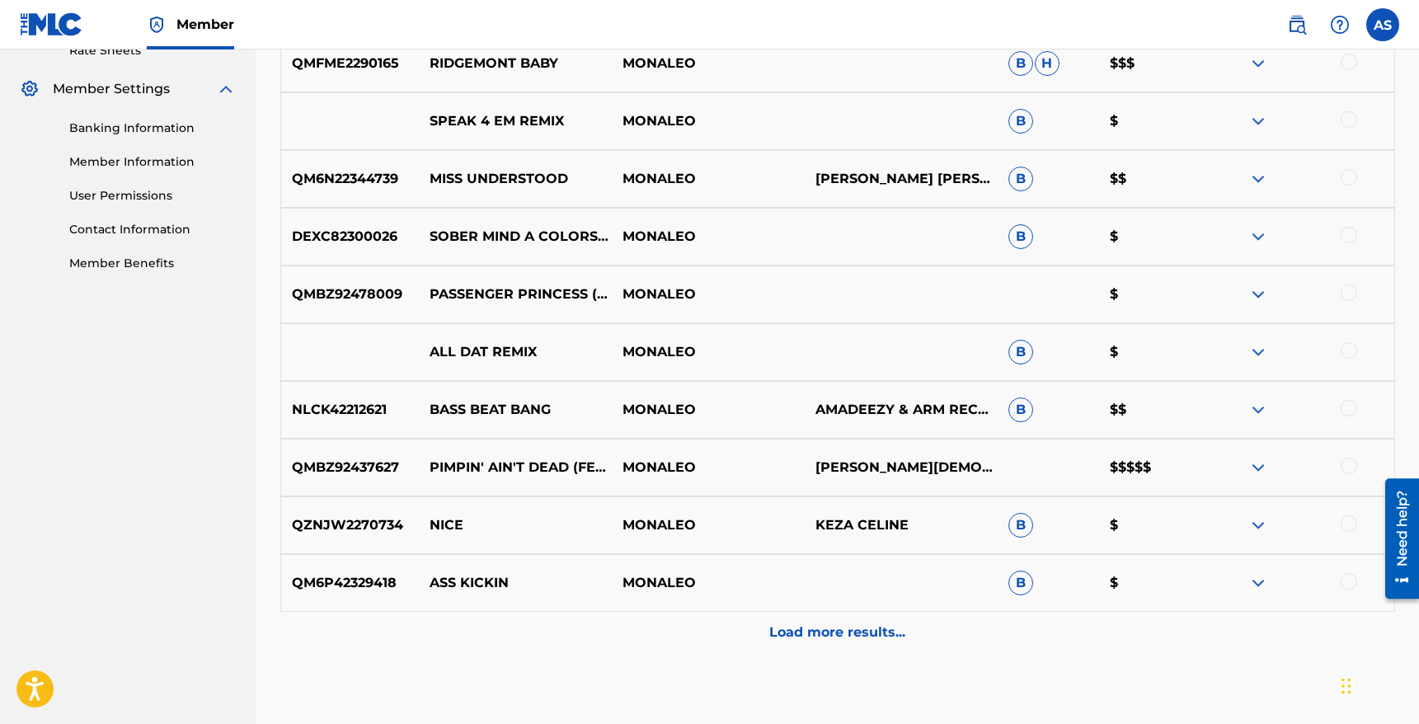
scroll to position [653, 0]
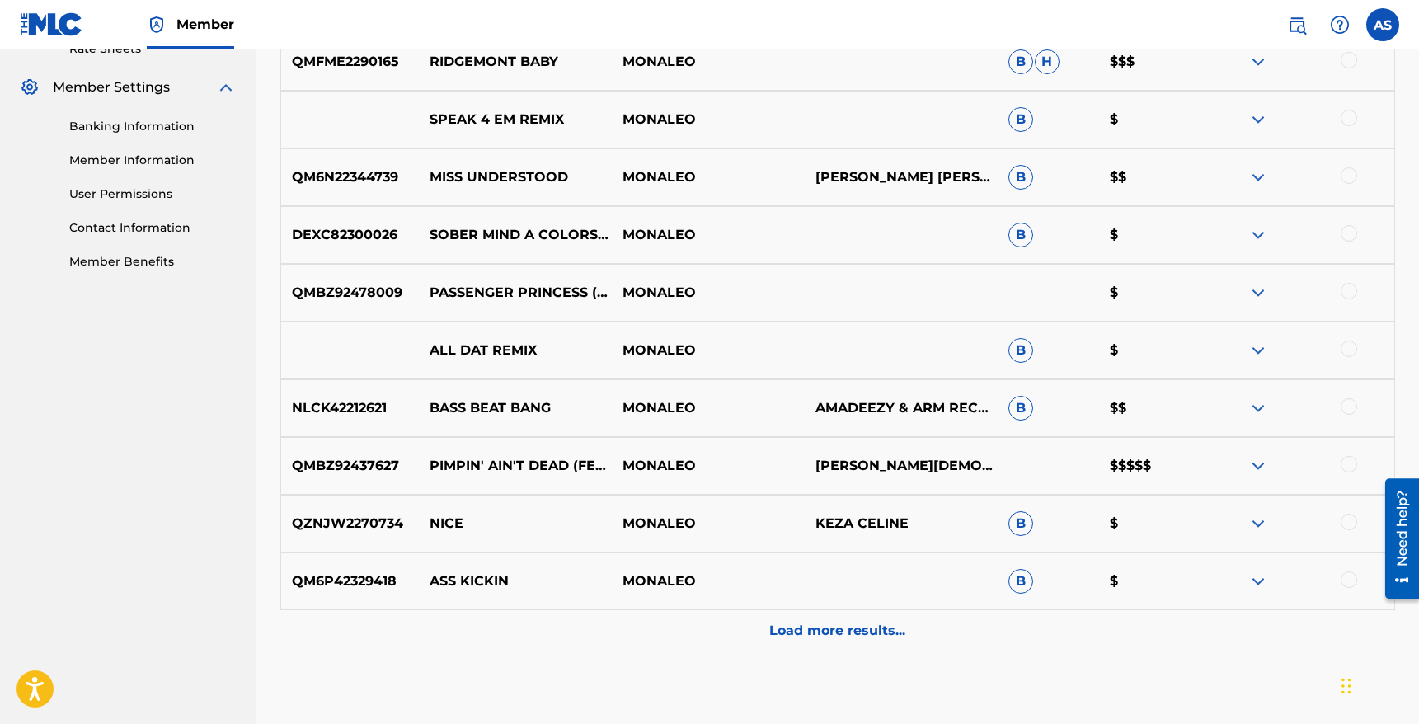
click at [881, 625] on p "Load more results..." at bounding box center [837, 631] width 136 height 20
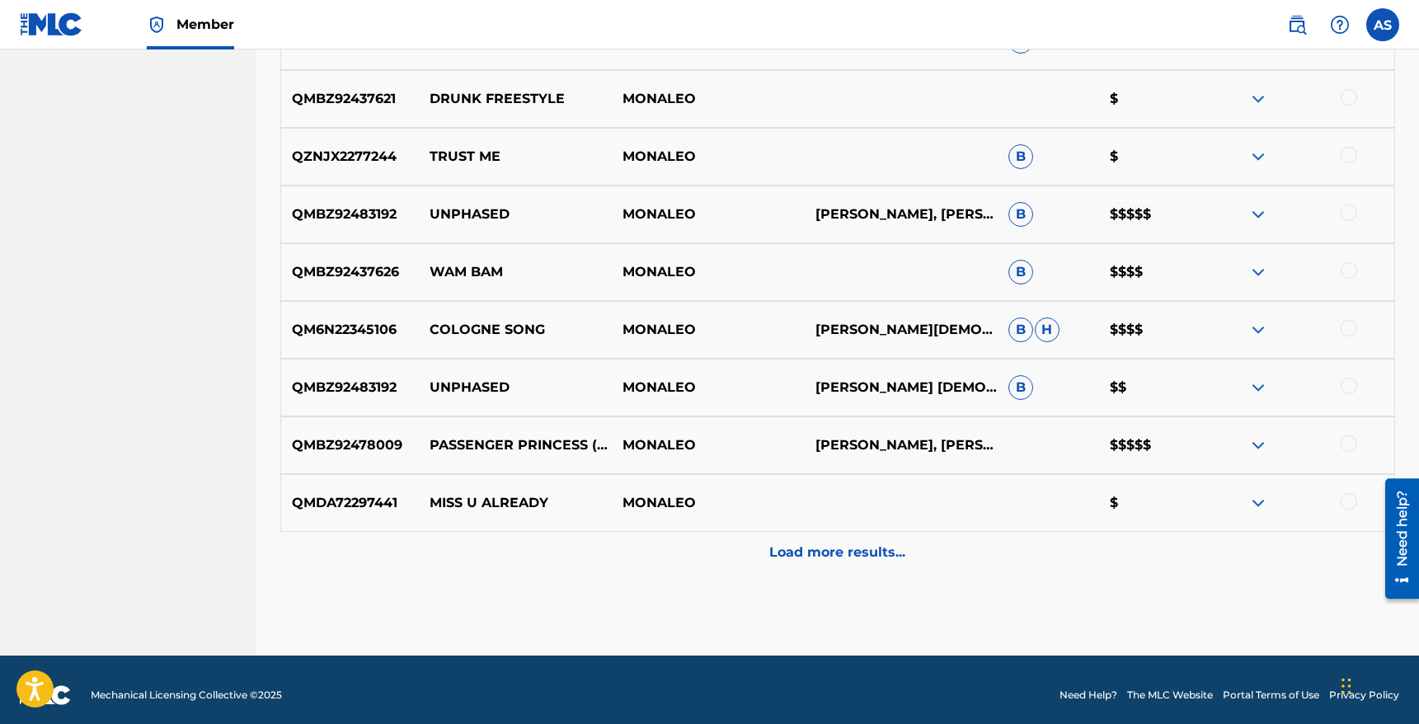
scroll to position [1318, 0]
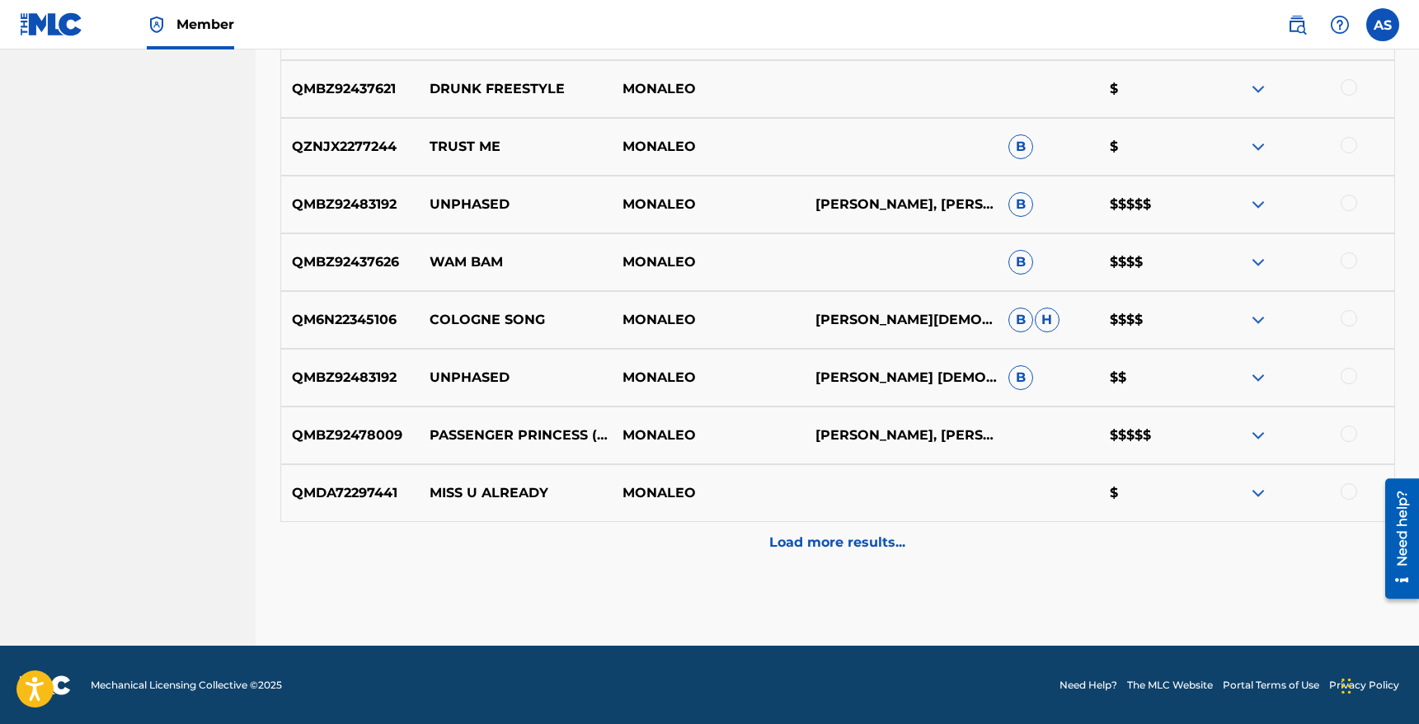
click at [1266, 436] on img at bounding box center [1258, 435] width 20 height 20
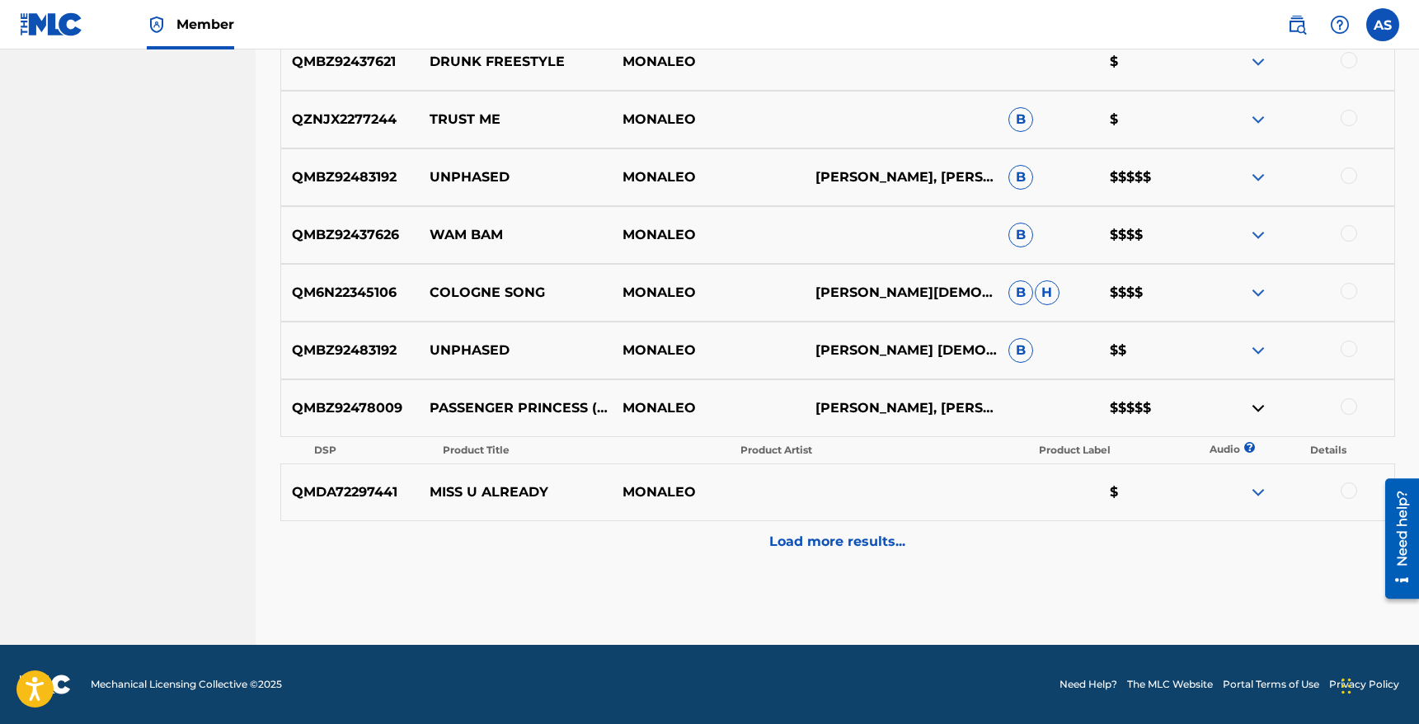
click at [857, 528] on div "Load more results..." at bounding box center [837, 541] width 1115 height 41
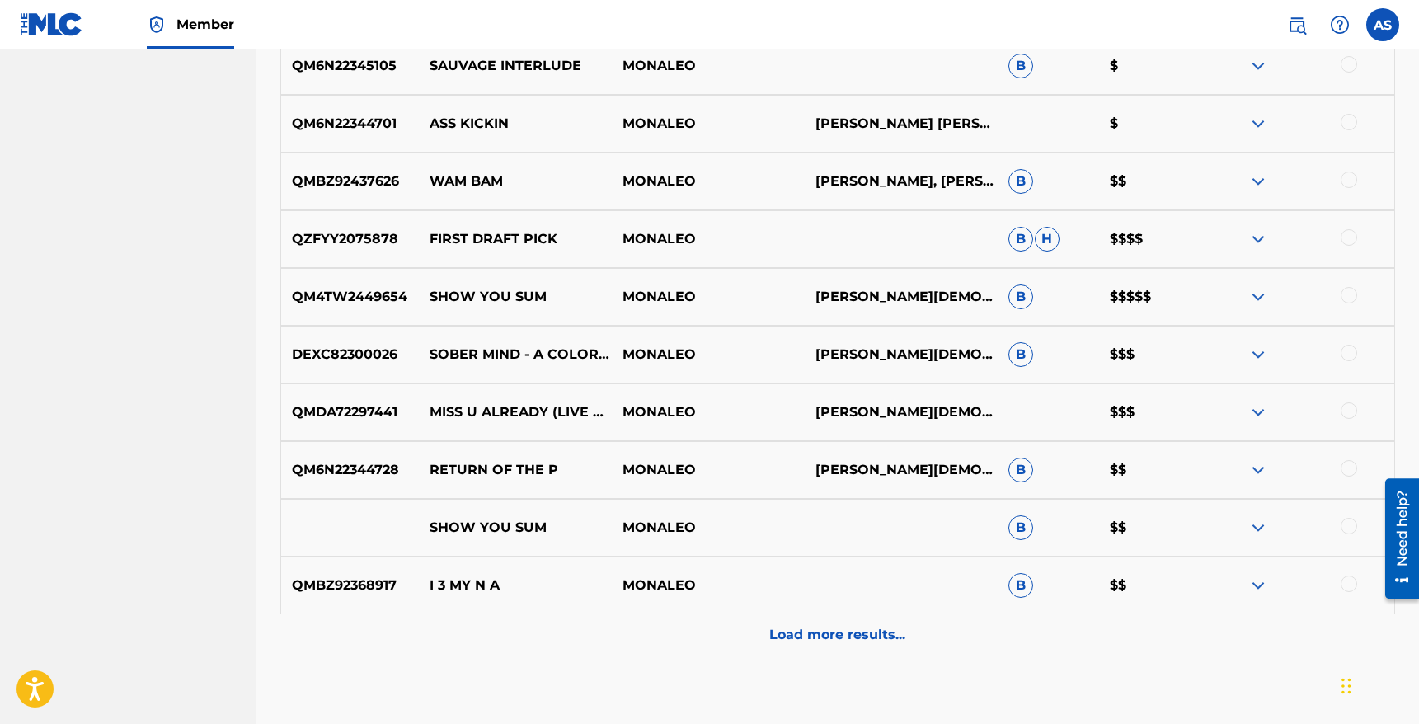
scroll to position [1811, 0]
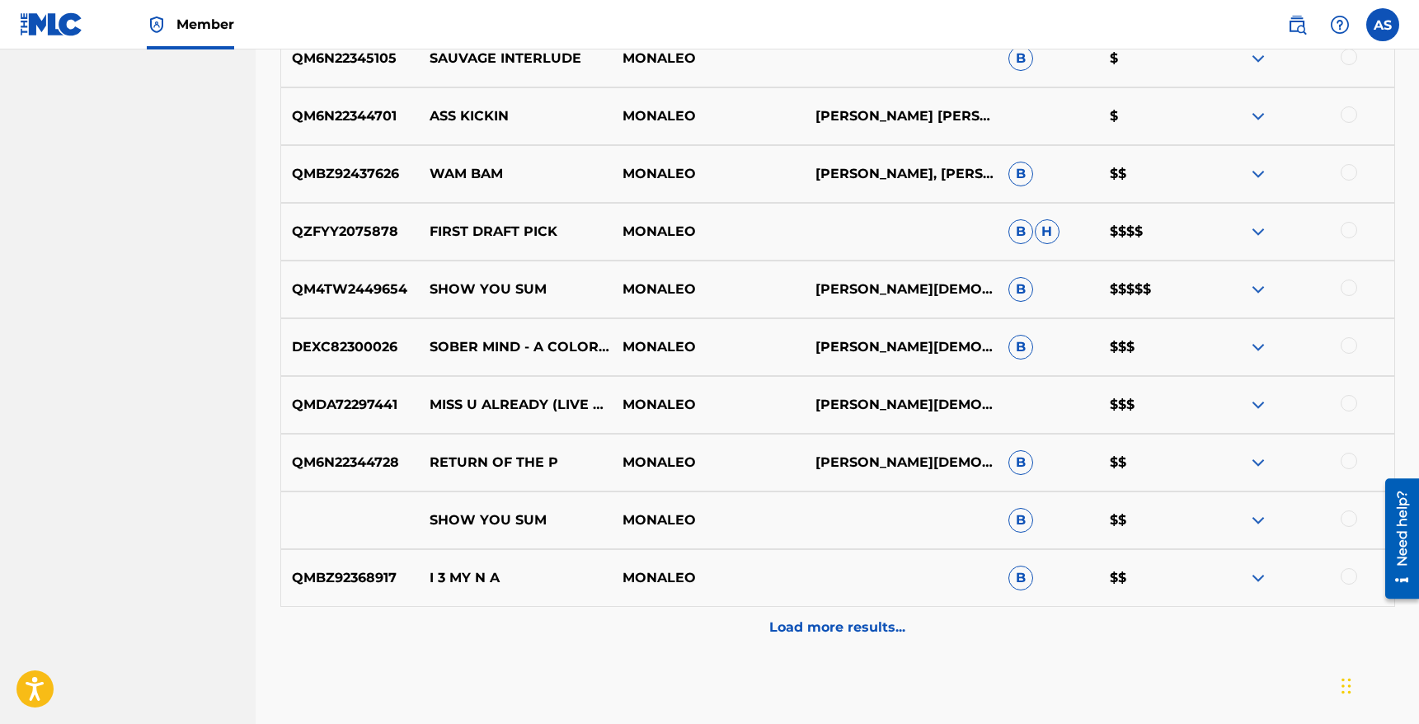
click at [838, 625] on p "Load more results..." at bounding box center [837, 628] width 136 height 20
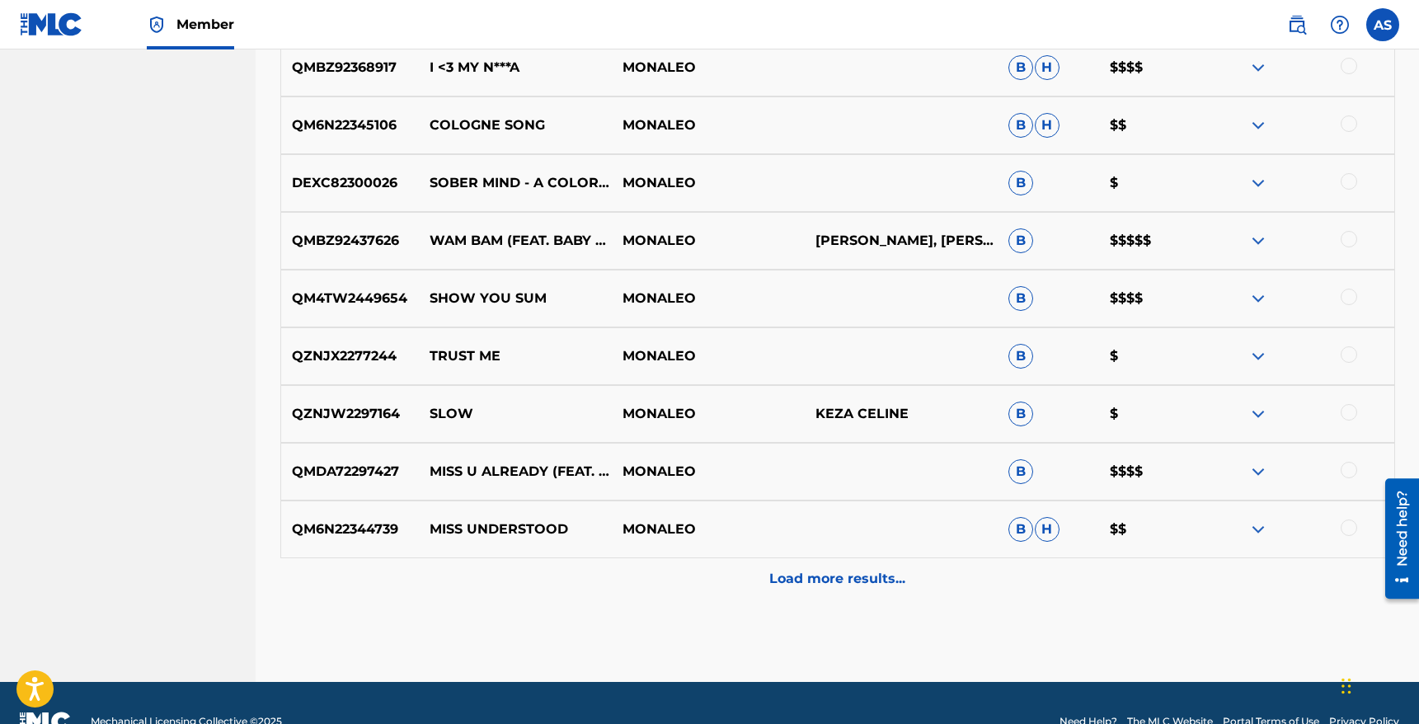
click at [824, 581] on p "Load more results..." at bounding box center [837, 579] width 136 height 20
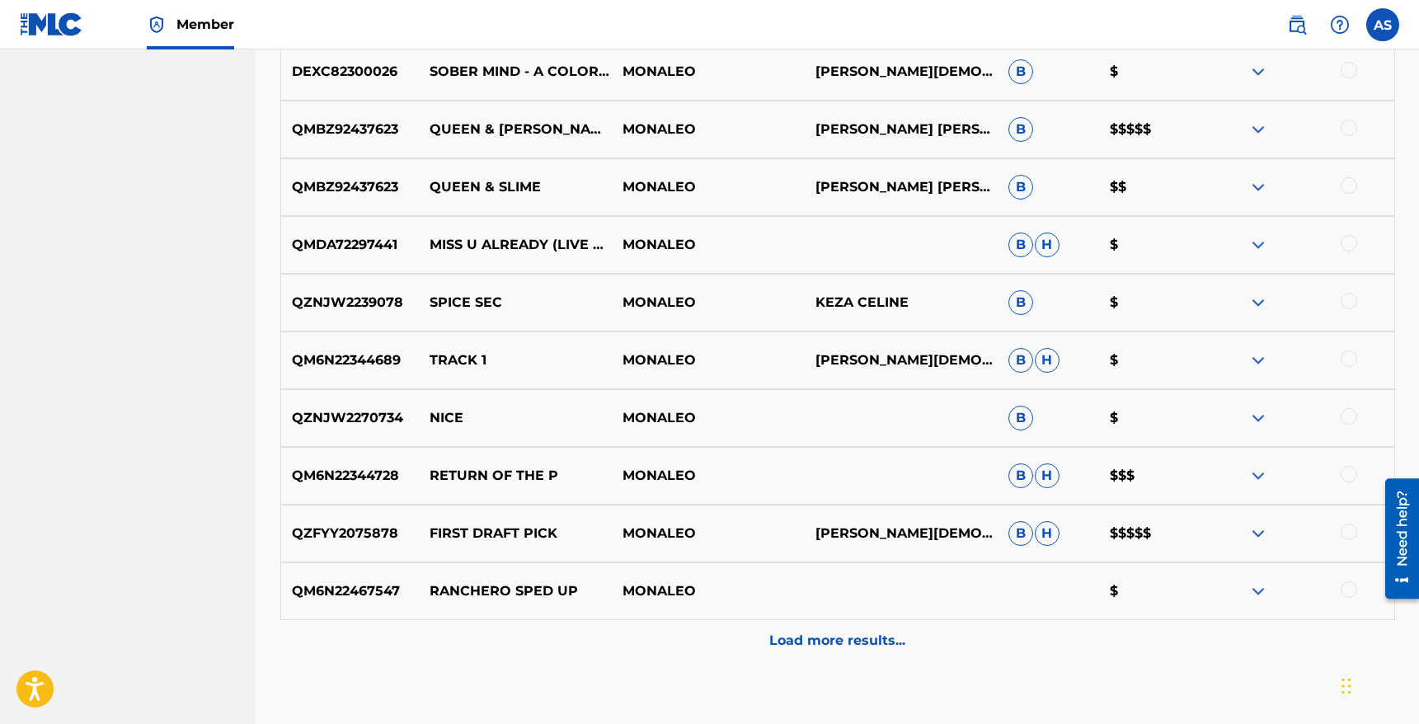
scroll to position [3051, 0]
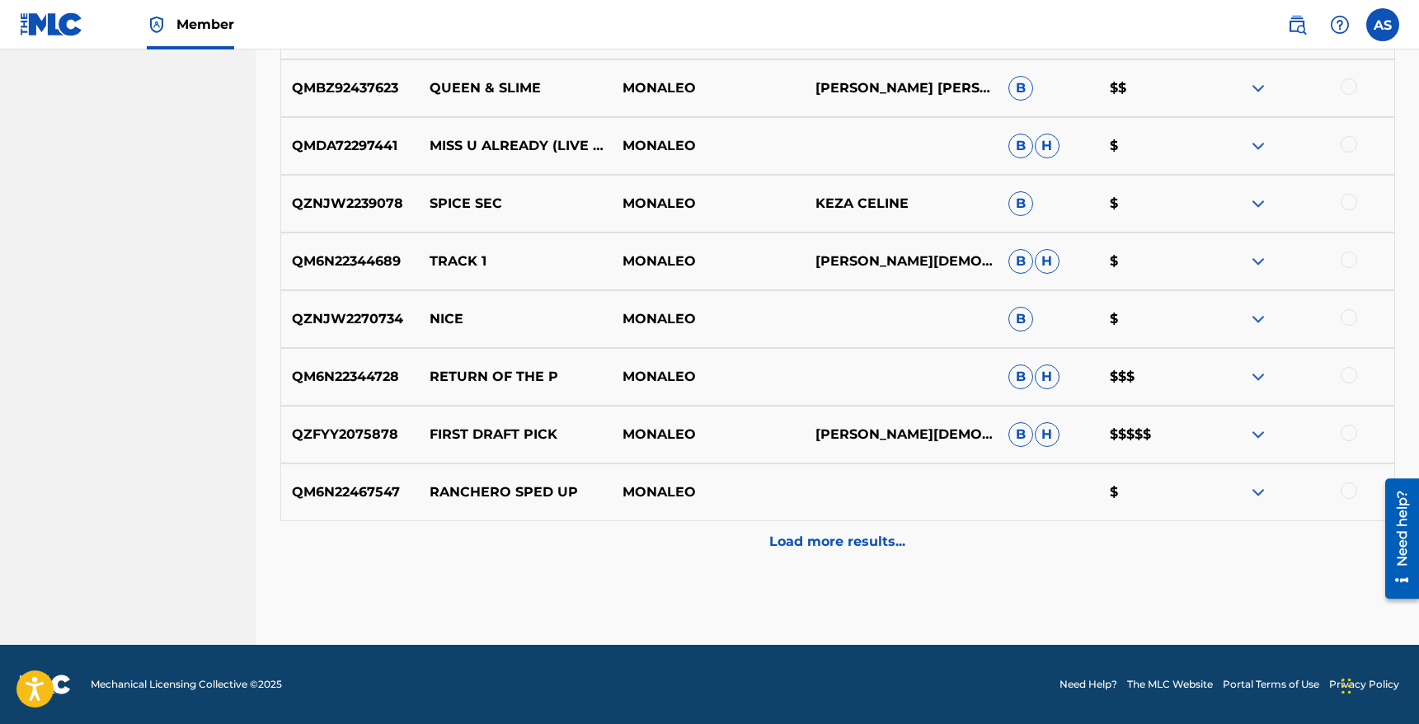
click at [820, 559] on div "Load more results..." at bounding box center [837, 541] width 1115 height 41
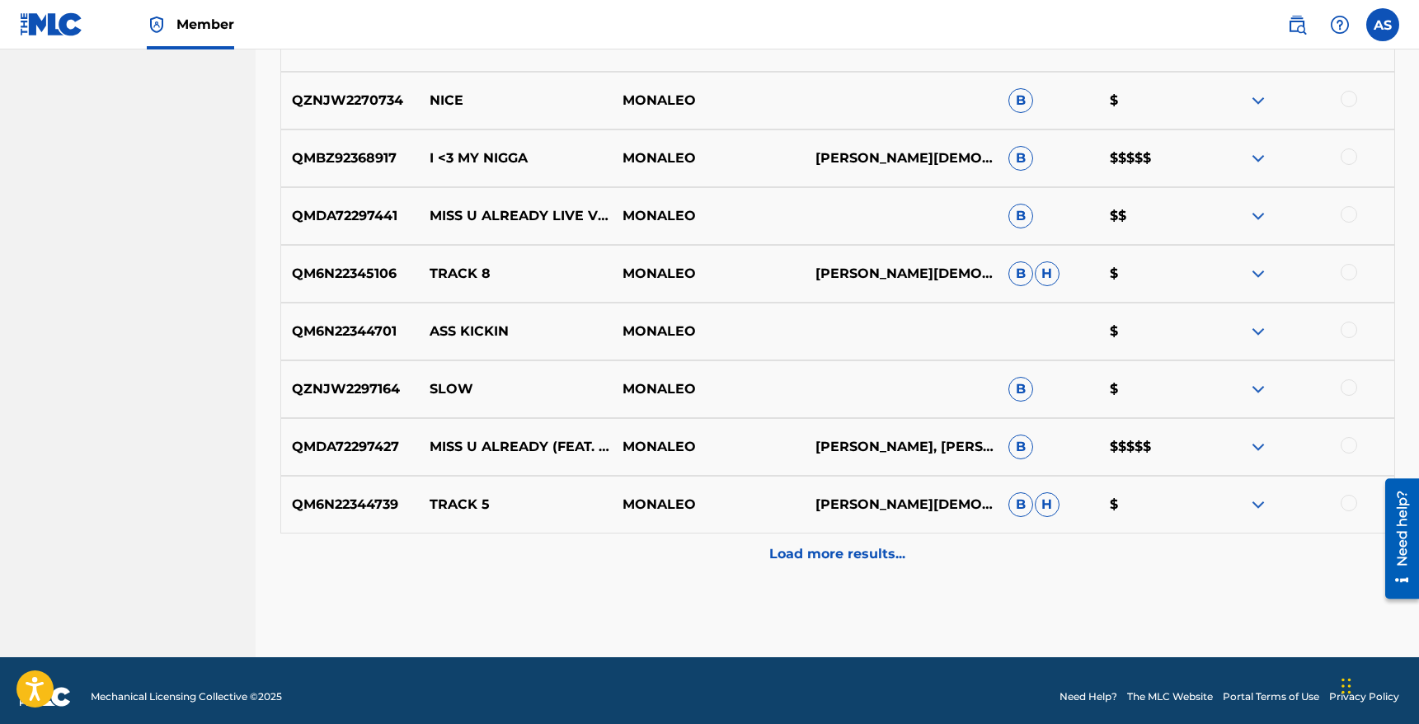
scroll to position [3627, 0]
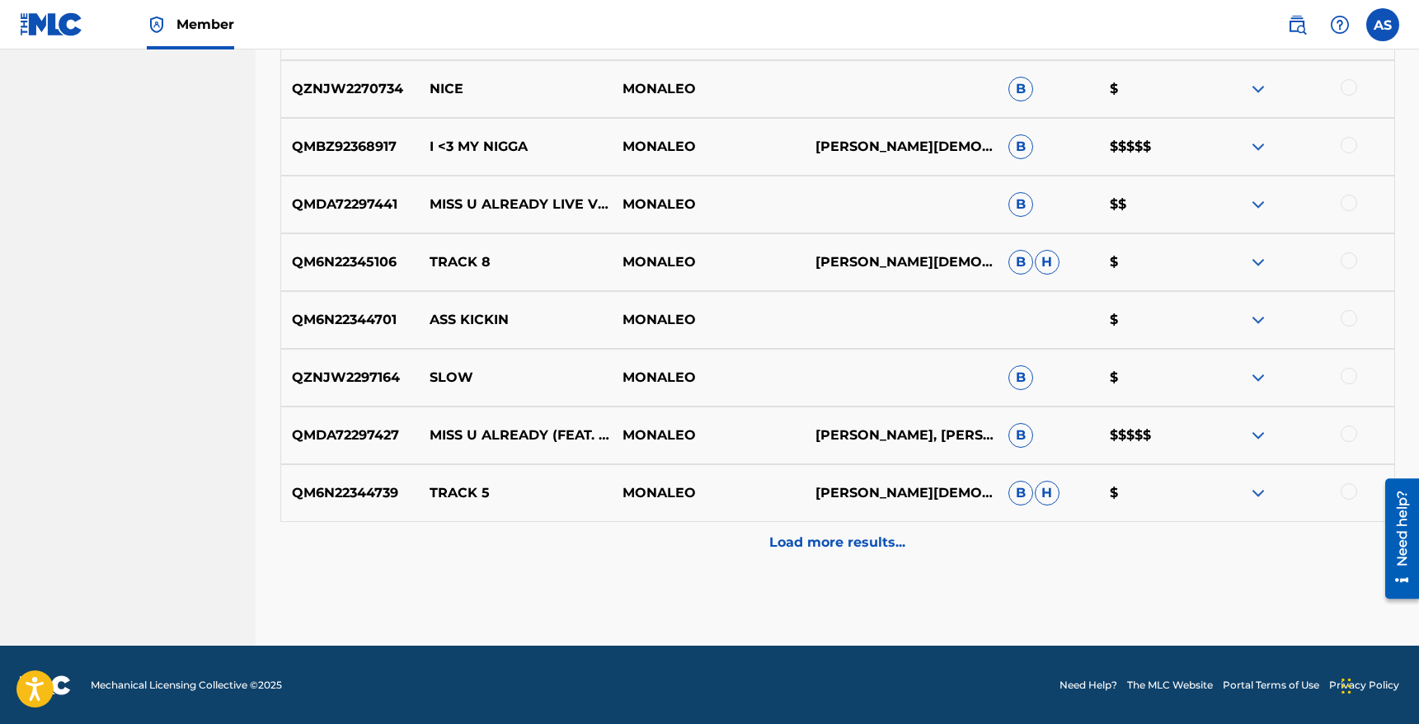
click at [806, 540] on p "Load more results..." at bounding box center [837, 543] width 136 height 20
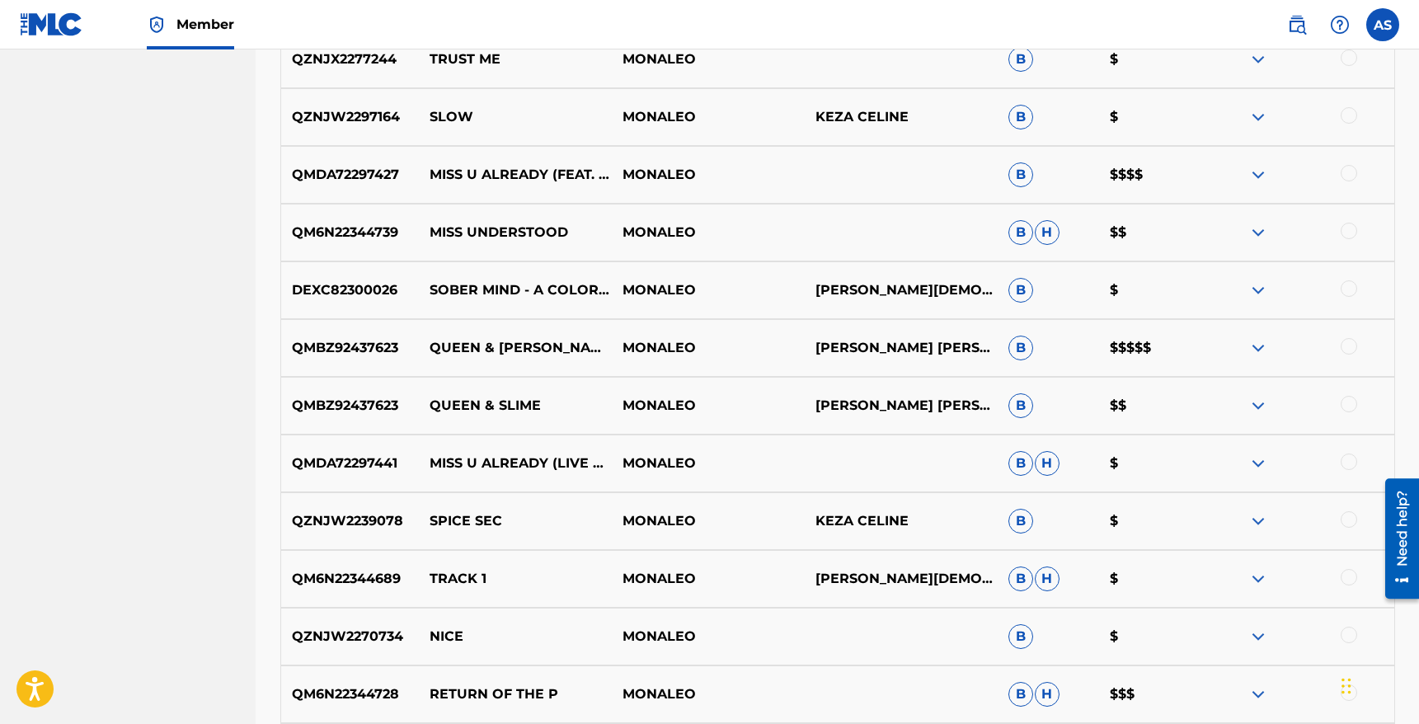
scroll to position [2684, 0]
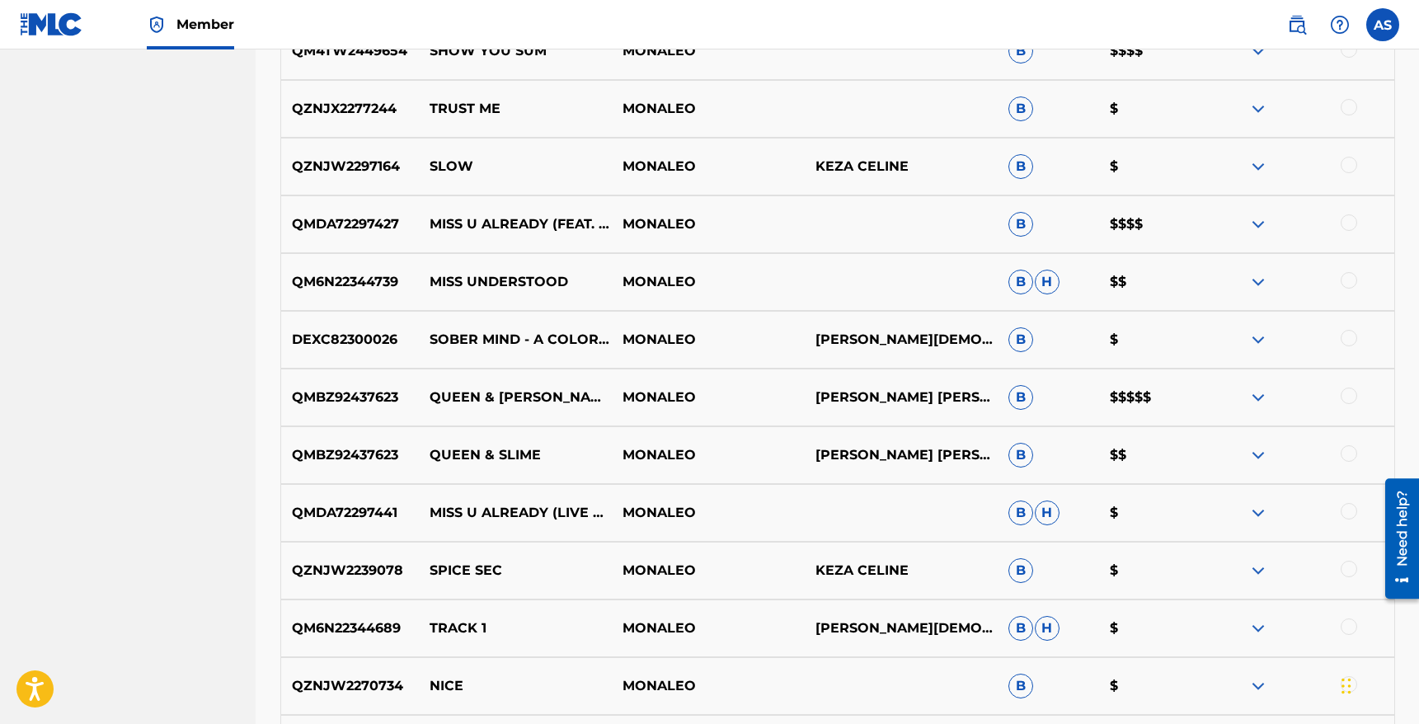
click at [1255, 400] on img at bounding box center [1258, 398] width 20 height 20
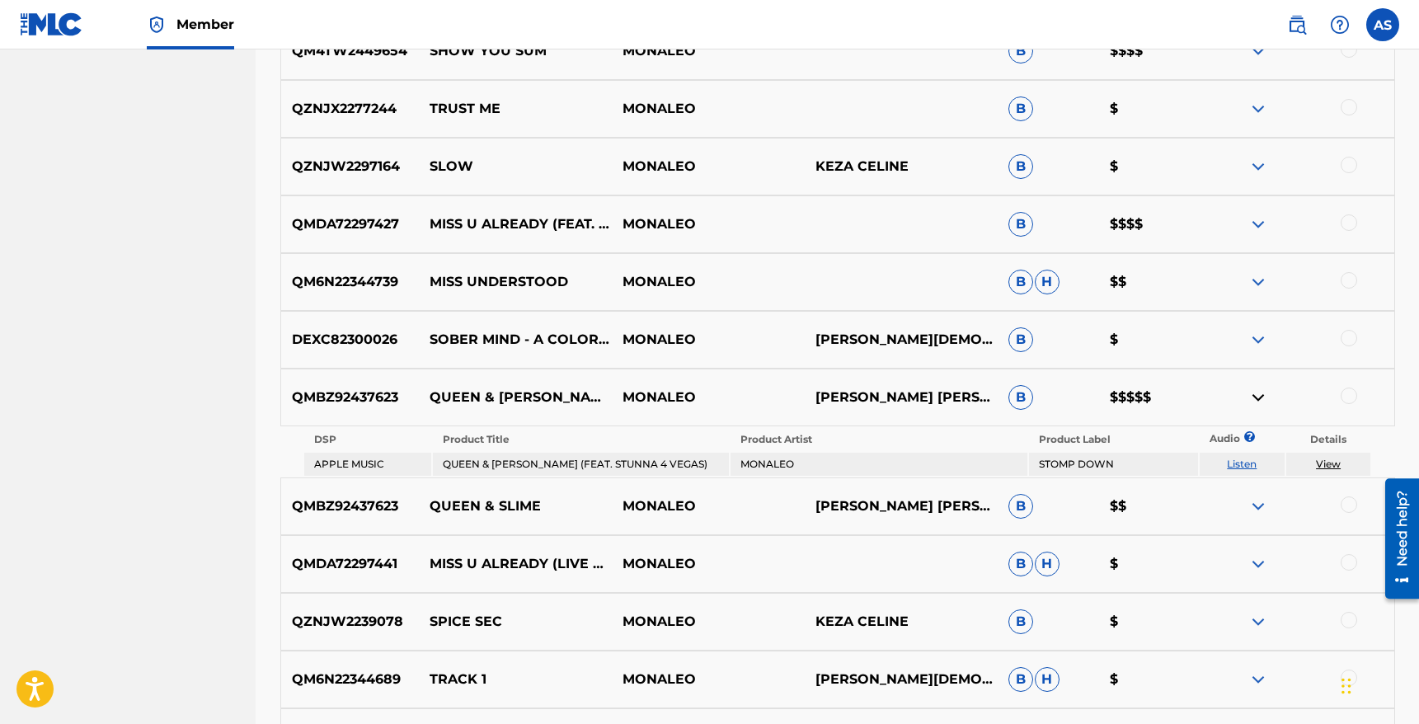
click at [1255, 400] on img at bounding box center [1258, 398] width 20 height 20
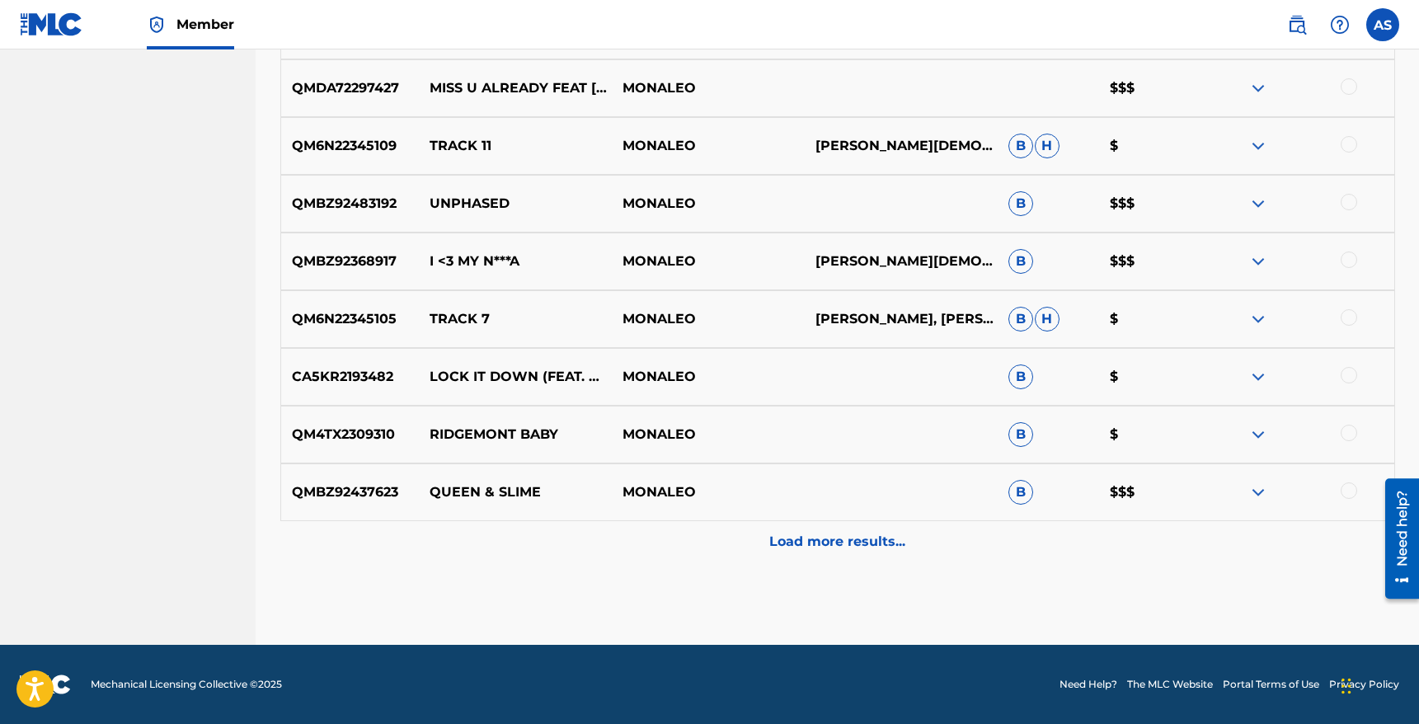
click at [813, 550] on p "Load more results..." at bounding box center [837, 542] width 136 height 20
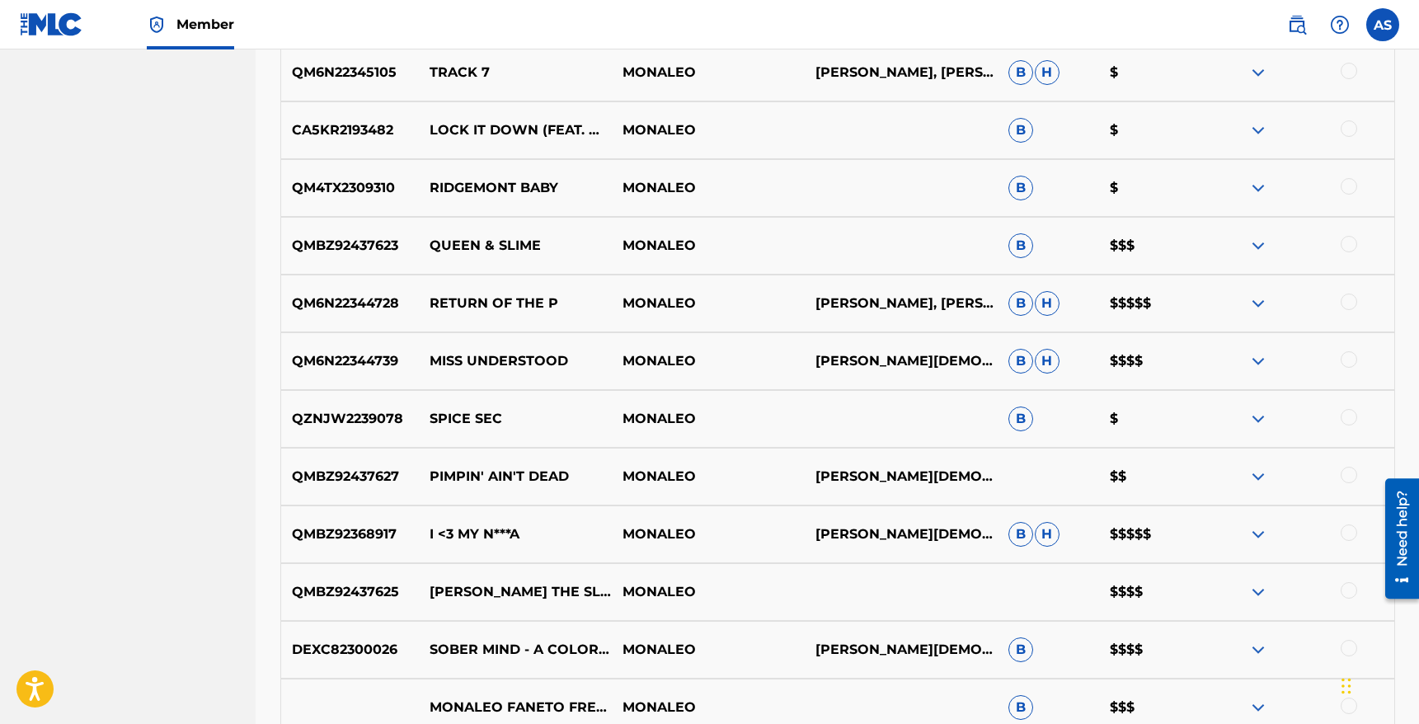
scroll to position [4782, 0]
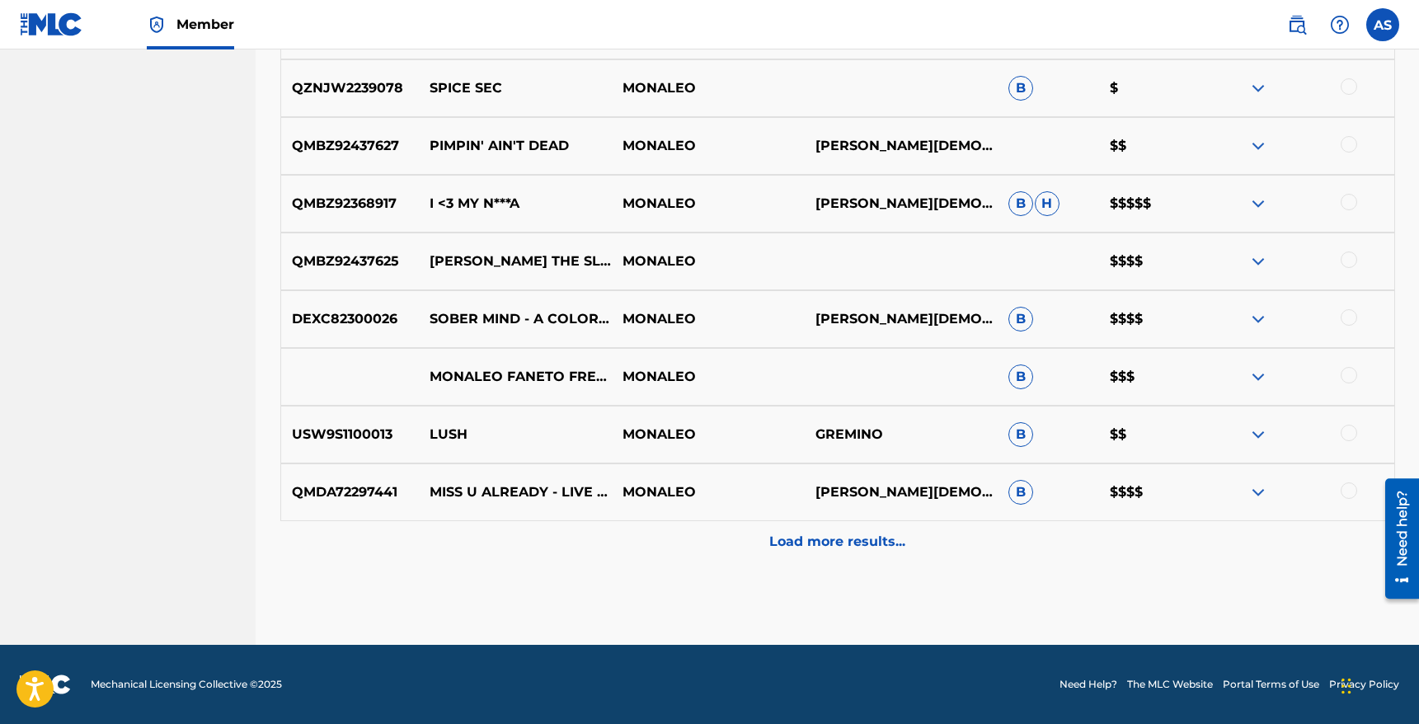
click at [818, 559] on div "Load more results..." at bounding box center [837, 541] width 1115 height 41
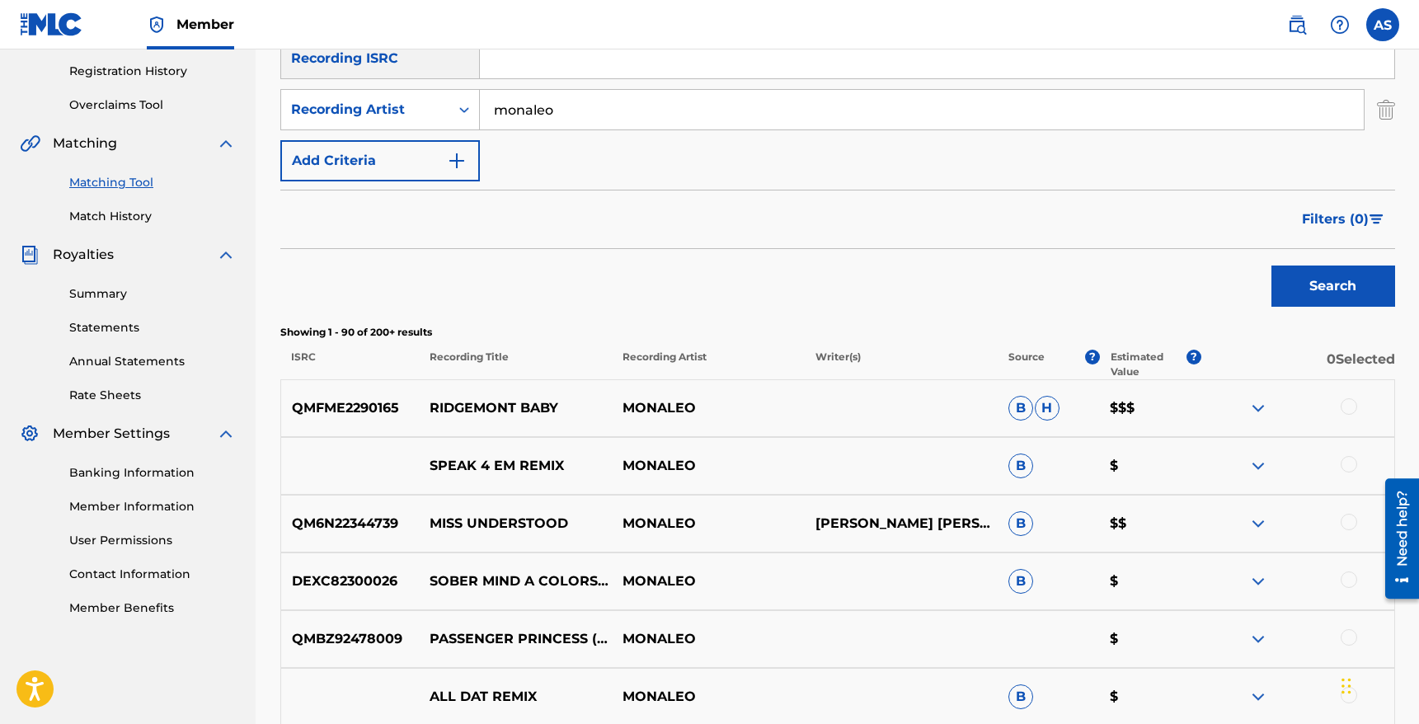
scroll to position [0, 0]
